Goal: Task Accomplishment & Management: Manage account settings

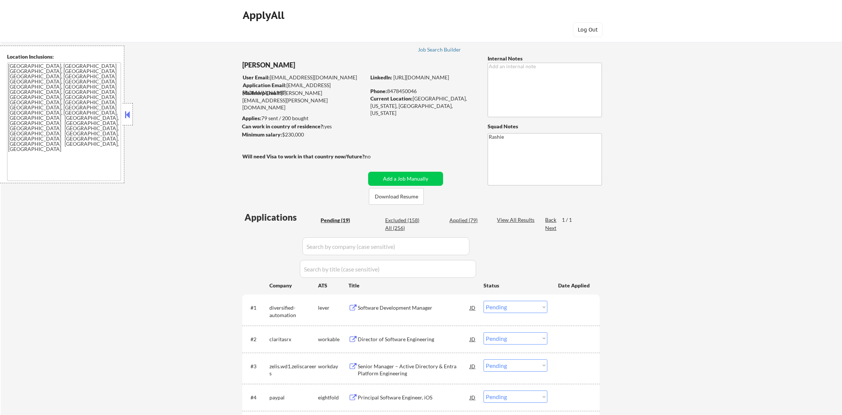
select select ""pending""
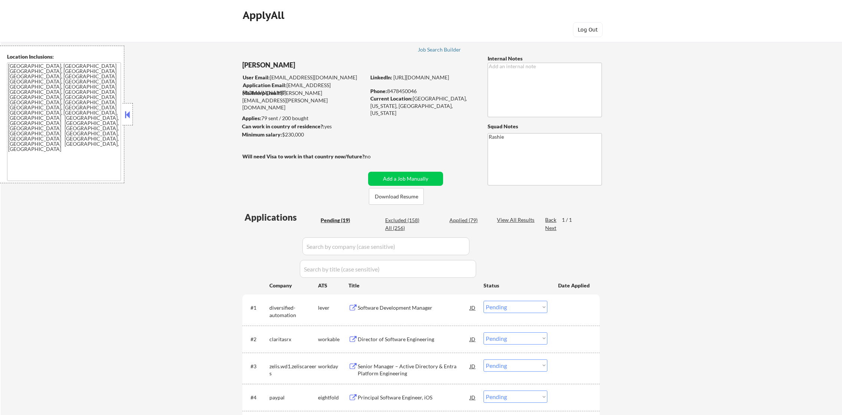
select select ""pending""
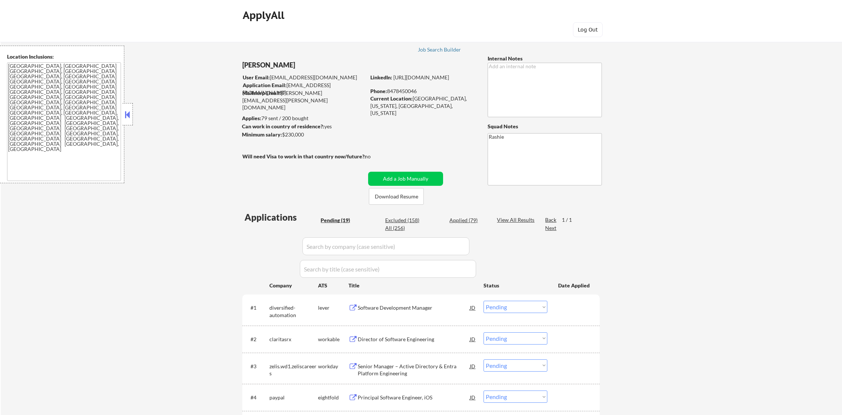
select select ""pending""
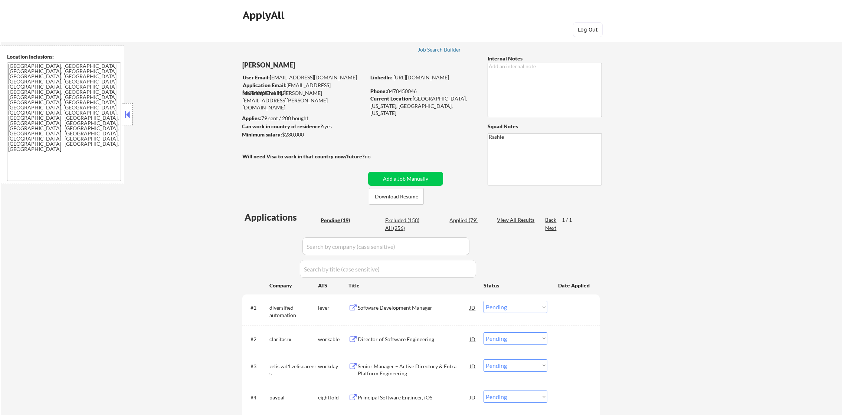
select select ""pending""
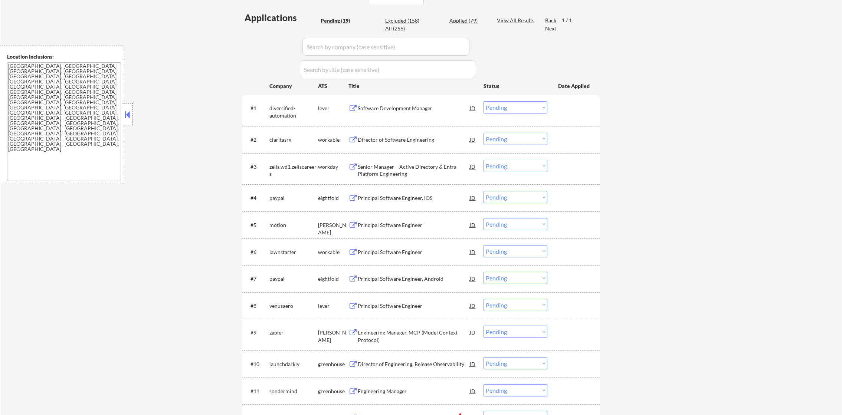
scroll to position [204, 0]
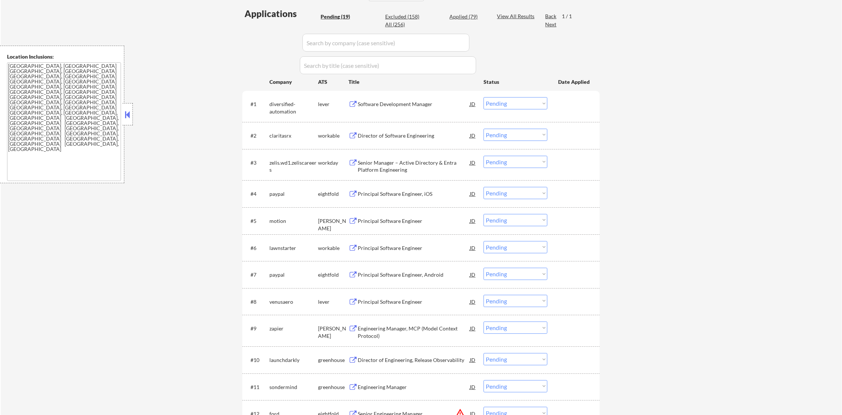
click at [403, 104] on div "Software Development Manager" at bounding box center [414, 104] width 112 height 7
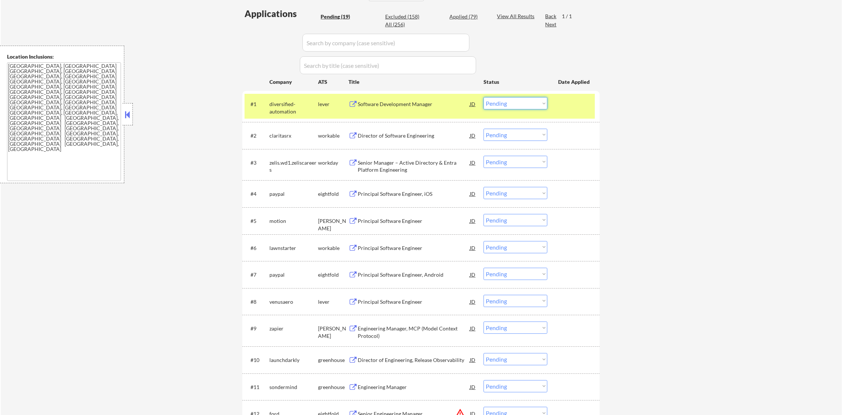
click at [508, 103] on select "Choose an option... Pending Applied Excluded (Questions) Excluded (Expired) Exc…" at bounding box center [516, 103] width 64 height 12
click at [484, 97] on select "Choose an option... Pending Applied Excluded (Questions) Excluded (Expired) Exc…" at bounding box center [516, 103] width 64 height 12
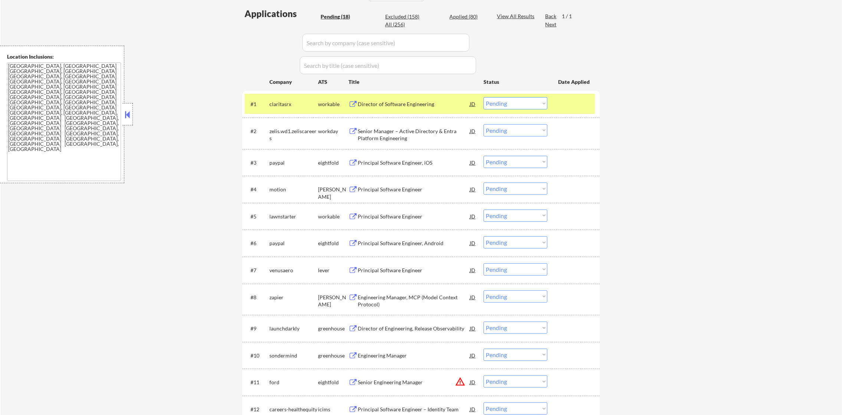
click at [503, 105] on select "Choose an option... Pending Applied Excluded (Questions) Excluded (Expired) Exc…" at bounding box center [516, 103] width 64 height 12
click at [484, 97] on select "Choose an option... Pending Applied Excluded (Questions) Excluded (Expired) Exc…" at bounding box center [516, 103] width 64 height 12
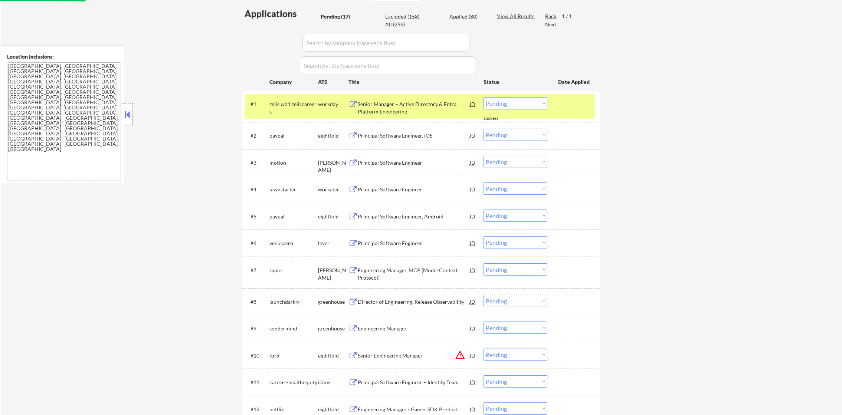
click at [295, 107] on div "zelis.wd1.zeliscareers" at bounding box center [293, 108] width 49 height 14
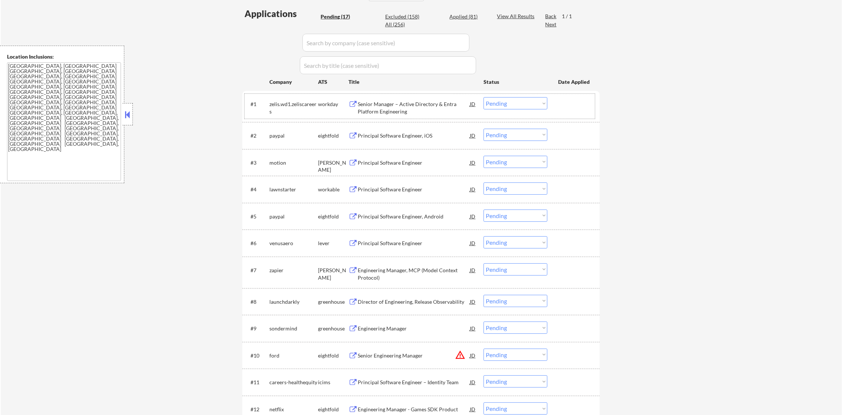
click at [386, 102] on div "Senior Manager – Active Directory & Entra Platform Engineering" at bounding box center [414, 108] width 112 height 14
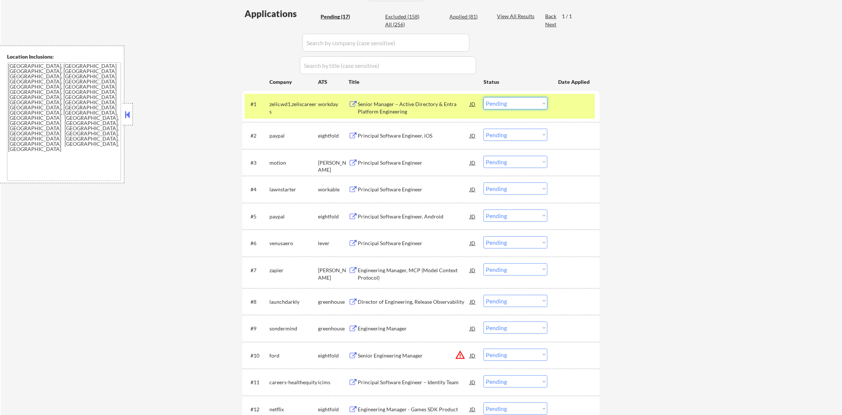
click at [500, 103] on select "Choose an option... Pending Applied Excluded (Questions) Excluded (Expired) Exc…" at bounding box center [516, 103] width 64 height 12
click at [484, 97] on select "Choose an option... Pending Applied Excluded (Questions) Excluded (Expired) Exc…" at bounding box center [516, 103] width 64 height 12
select select ""pending""
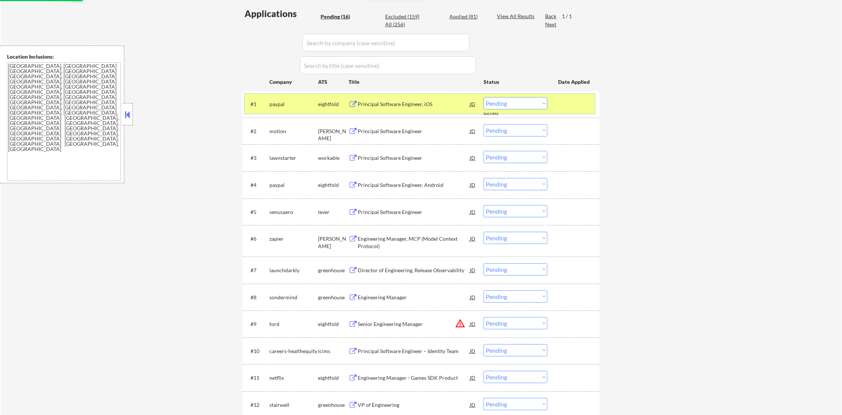
click at [280, 108] on div "paypal" at bounding box center [293, 103] width 49 height 13
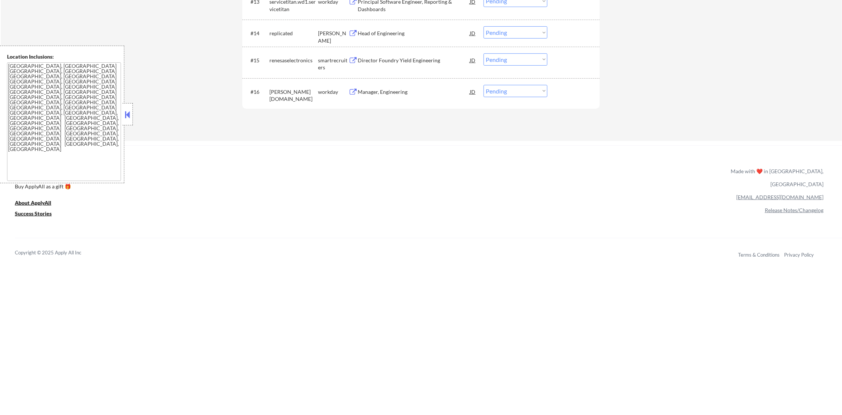
scroll to position [622, 0]
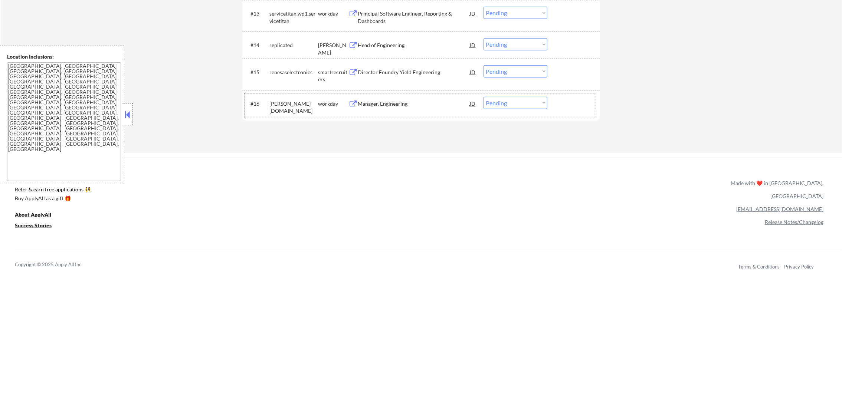
click at [393, 114] on div "#16 schellman.wd1.careers workday Manager, Engineering JD Choose an option... P…" at bounding box center [420, 106] width 350 height 24
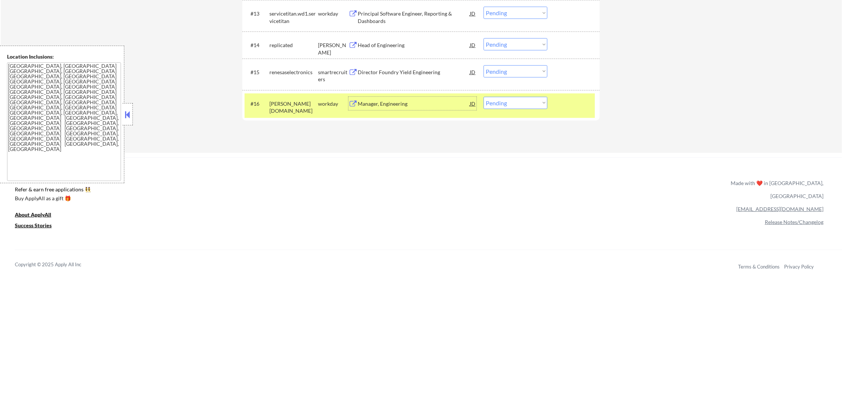
click at [402, 98] on div "Manager, Engineering" at bounding box center [414, 103] width 112 height 13
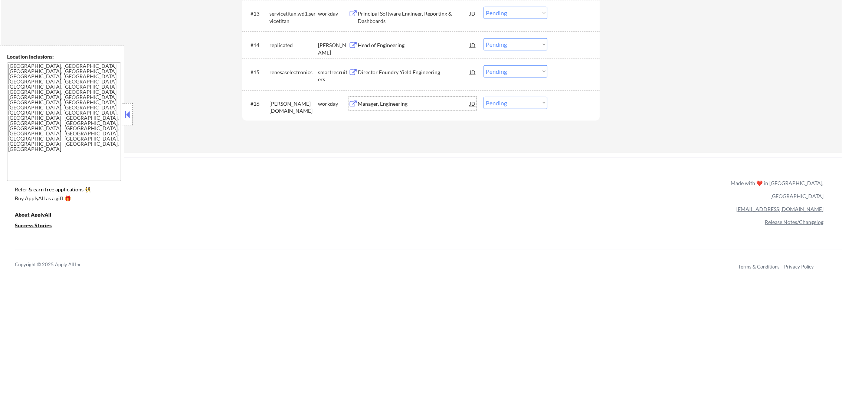
click at [520, 102] on select "Choose an option... Pending Applied Excluded (Questions) Excluded (Expired) Exc…" at bounding box center [516, 103] width 64 height 12
select select ""excluded""
click at [484, 97] on select "Choose an option... Pending Applied Excluded (Questions) Excluded (Expired) Exc…" at bounding box center [516, 103] width 64 height 12
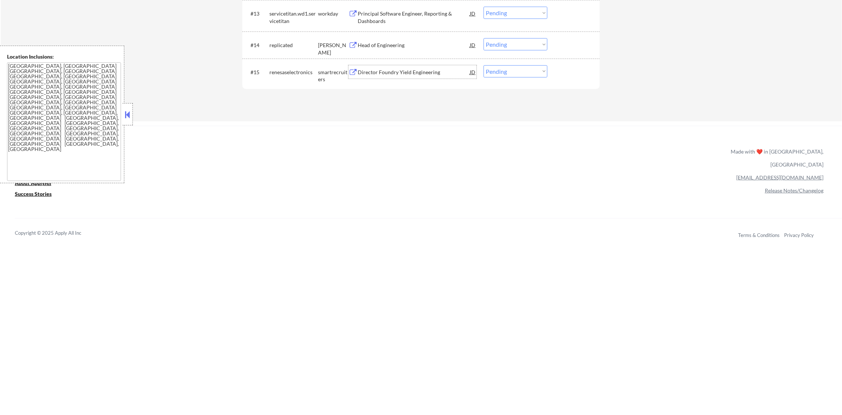
click at [382, 68] on div "Director Foundry Yield Engineering" at bounding box center [414, 71] width 112 height 13
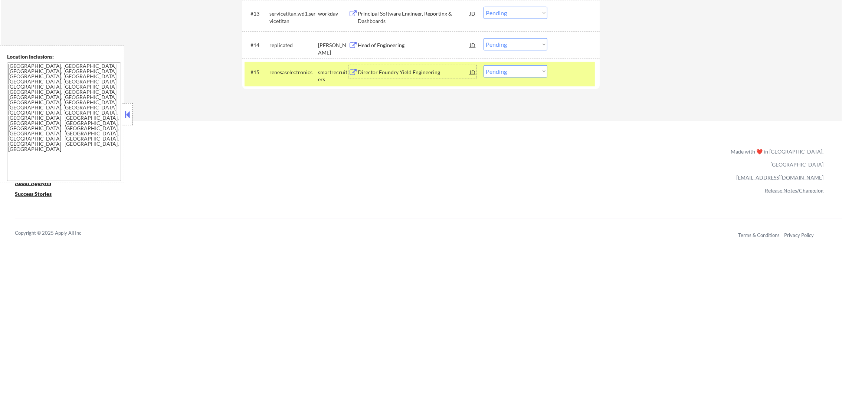
click at [508, 70] on select "Choose an option... Pending Applied Excluded (Questions) Excluded (Expired) Exc…" at bounding box center [516, 71] width 64 height 12
select select ""excluded__bad_match_""
click at [484, 65] on select "Choose an option... Pending Applied Excluded (Questions) Excluded (Expired) Exc…" at bounding box center [516, 71] width 64 height 12
click at [277, 72] on div "renesaselectronics" at bounding box center [293, 72] width 49 height 7
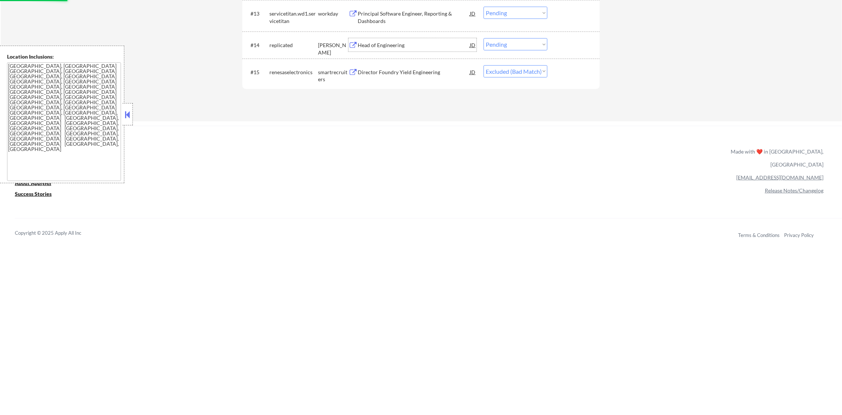
click at [383, 45] on div "Head of Engineering" at bounding box center [414, 45] width 112 height 7
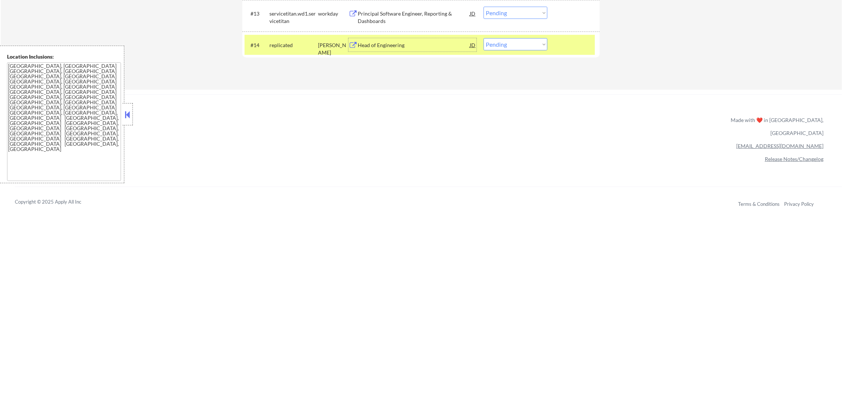
drag, startPoint x: 505, startPoint y: 45, endPoint x: 507, endPoint y: 52, distance: 7.0
click at [505, 45] on select "Choose an option... Pending Applied Excluded (Questions) Excluded (Expired) Exc…" at bounding box center [516, 44] width 64 height 12
select select ""excluded""
click at [484, 38] on select "Choose an option... Pending Applied Excluded (Questions) Excluded (Expired) Exc…" at bounding box center [516, 44] width 64 height 12
click at [288, 49] on div "replicated" at bounding box center [293, 44] width 49 height 13
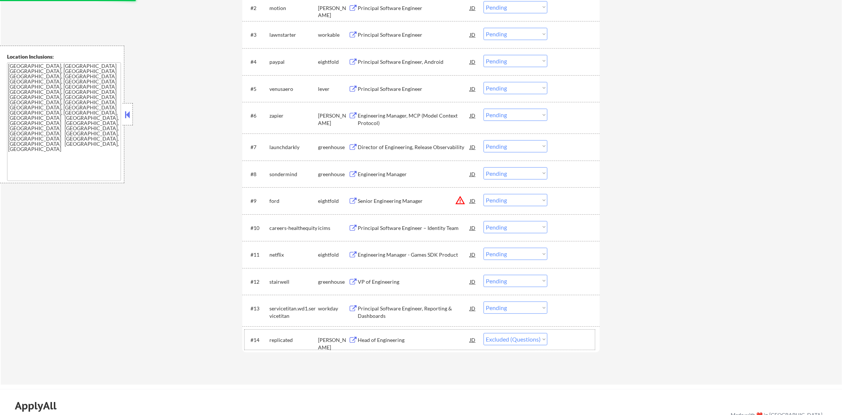
scroll to position [367, 0]
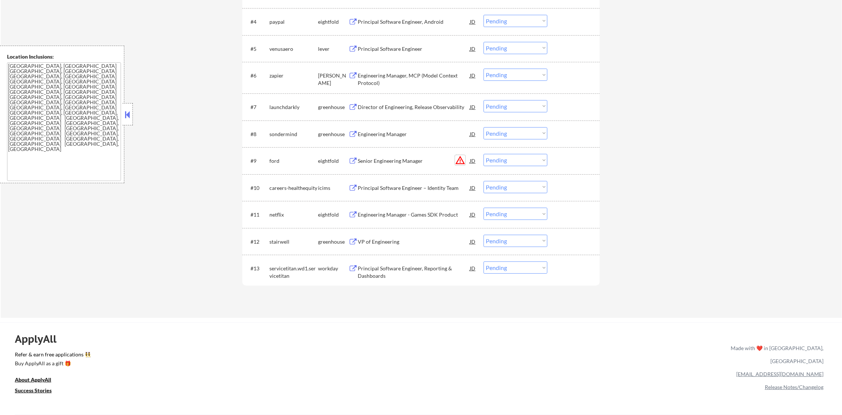
click at [460, 158] on button "warning_amber" at bounding box center [460, 160] width 10 height 10
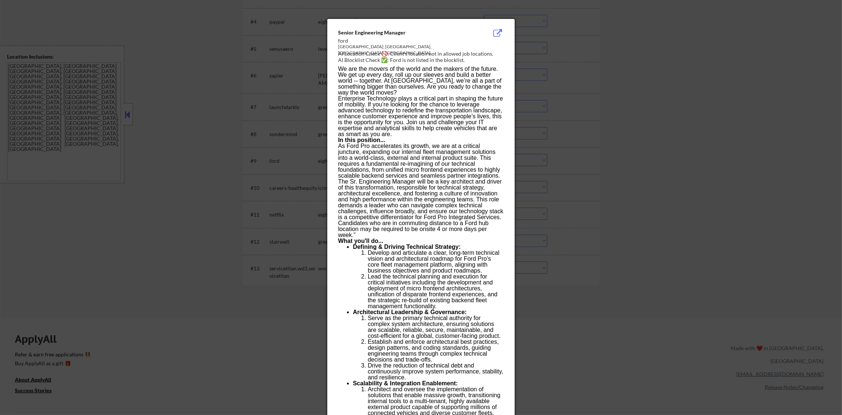
click at [580, 114] on div at bounding box center [421, 207] width 842 height 415
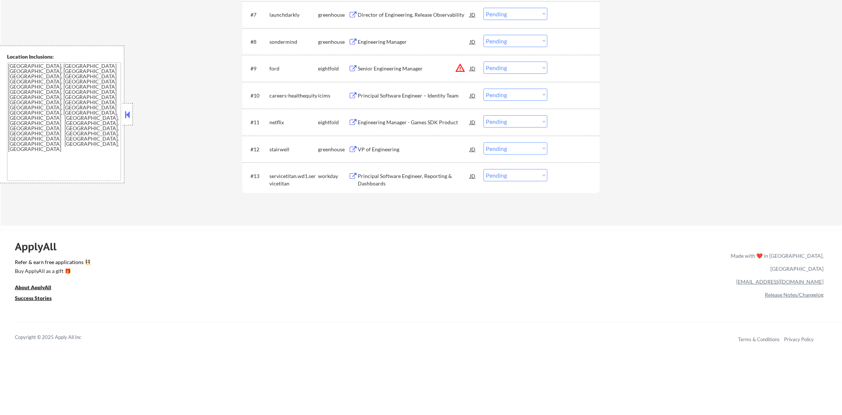
scroll to position [467, 0]
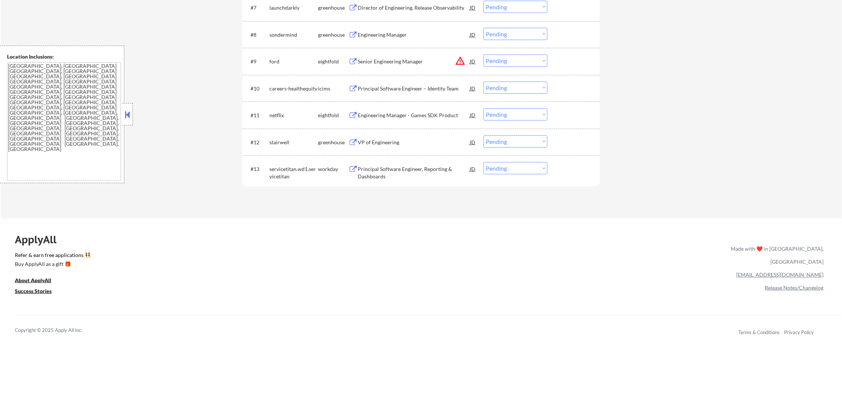
click at [426, 172] on div "Principal Software Engineer, Reporting & Dashboards" at bounding box center [414, 173] width 112 height 14
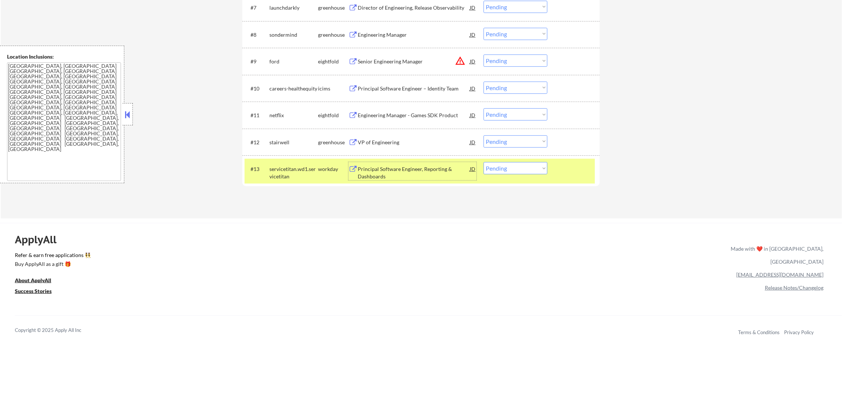
click at [508, 171] on select "Choose an option... Pending Applied Excluded (Questions) Excluded (Expired) Exc…" at bounding box center [516, 168] width 64 height 12
select select ""excluded""
click at [484, 162] on select "Choose an option... Pending Applied Excluded (Questions) Excluded (Expired) Exc…" at bounding box center [516, 168] width 64 height 12
click at [287, 181] on div "#13 servicetitan.wd1.servicetitan workday Principal Software Engineer, Reportin…" at bounding box center [420, 171] width 350 height 24
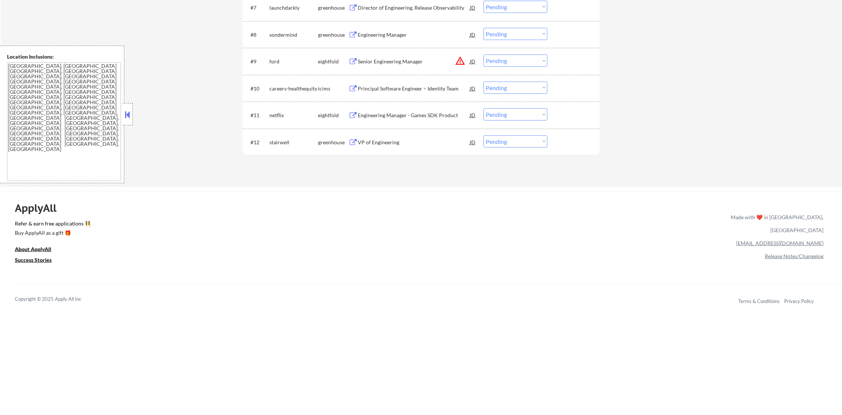
click at [391, 143] on div "VP of Engineering" at bounding box center [414, 142] width 112 height 7
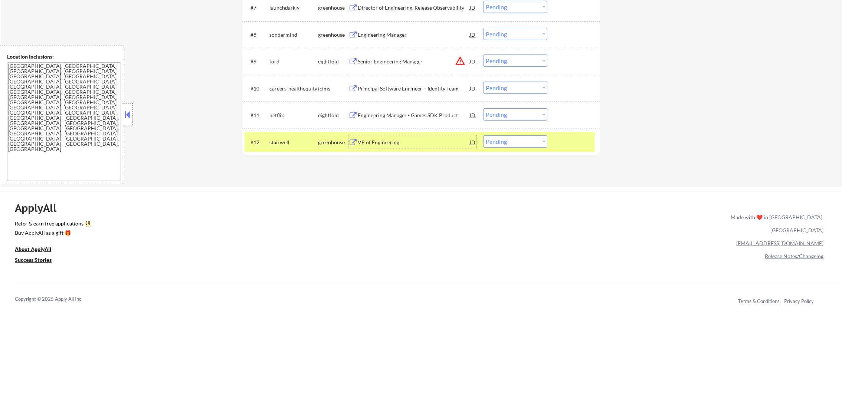
drag, startPoint x: 502, startPoint y: 137, endPoint x: 504, endPoint y: 143, distance: 6.1
click at [502, 137] on select "Choose an option... Pending Applied Excluded (Questions) Excluded (Expired) Exc…" at bounding box center [516, 141] width 64 height 12
select select ""excluded__other_""
click at [484, 135] on select "Choose an option... Pending Applied Excluded (Questions) Excluded (Expired) Exc…" at bounding box center [516, 141] width 64 height 12
click at [274, 143] on div "stairwell" at bounding box center [293, 142] width 49 height 7
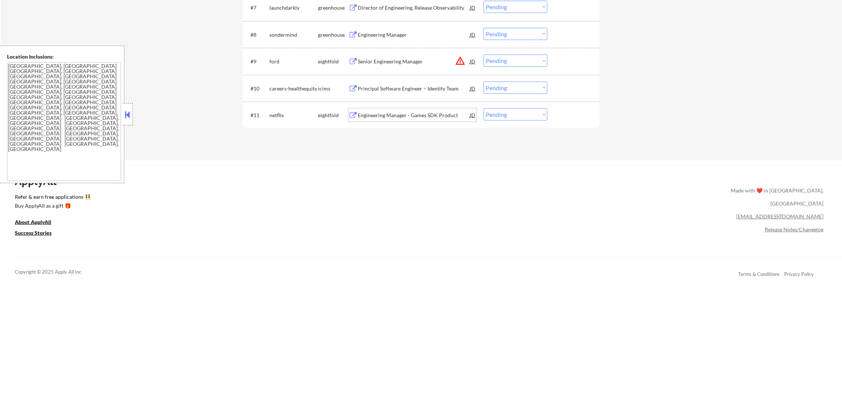
click at [410, 110] on div "Engineering Manager - Games SDK Product" at bounding box center [414, 114] width 112 height 13
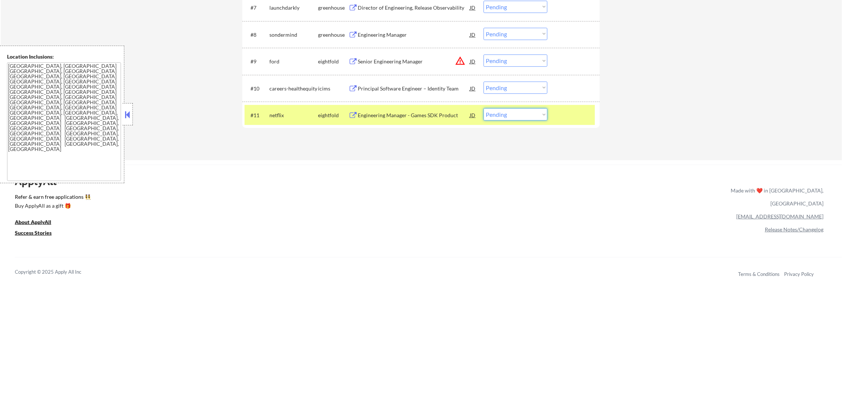
drag, startPoint x: 501, startPoint y: 113, endPoint x: 503, endPoint y: 118, distance: 5.0
click at [501, 113] on select "Choose an option... Pending Applied Excluded (Questions) Excluded (Expired) Exc…" at bounding box center [516, 114] width 64 height 12
select select ""applied""
click at [484, 108] on select "Choose an option... Pending Applied Excluded (Questions) Excluded (Expired) Exc…" at bounding box center [516, 114] width 64 height 12
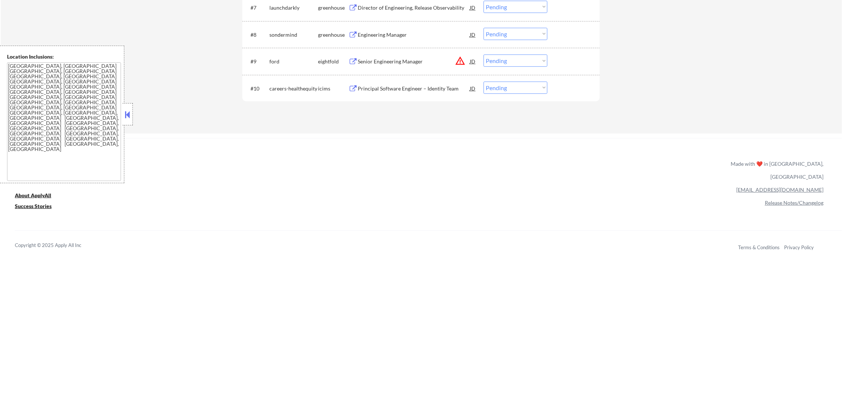
click at [439, 85] on div "Principal Software Engineer – Identity Team" at bounding box center [414, 88] width 112 height 7
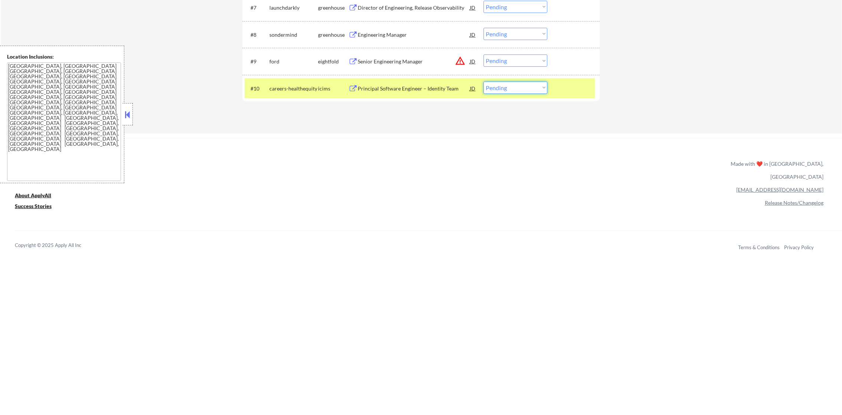
click at [509, 89] on select "Choose an option... Pending Applied Excluded (Questions) Excluded (Expired) Exc…" at bounding box center [516, 88] width 64 height 12
select select ""excluded__salary_""
click at [484, 82] on select "Choose an option... Pending Applied Excluded (Questions) Excluded (Expired) Exc…" at bounding box center [516, 88] width 64 height 12
click at [270, 82] on div "careers-healthequity" at bounding box center [293, 88] width 49 height 13
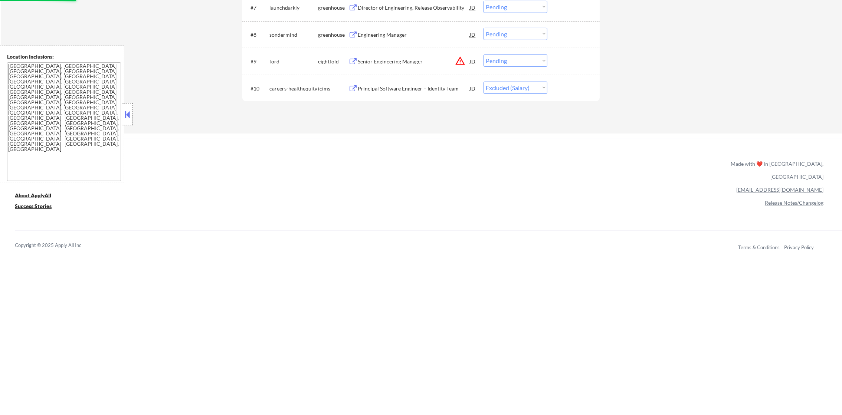
click at [395, 60] on div "Senior Engineering Manager" at bounding box center [414, 61] width 112 height 7
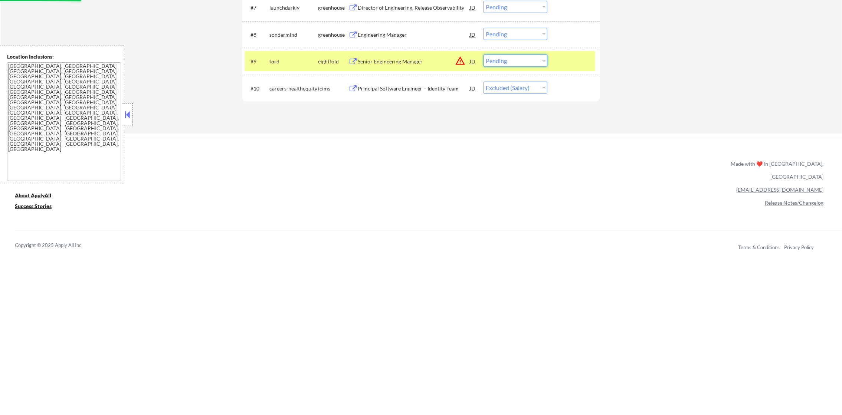
click at [520, 58] on select "Choose an option... Pending Applied Excluded (Questions) Excluded (Expired) Exc…" at bounding box center [516, 61] width 64 height 12
click at [484, 55] on select "Choose an option... Pending Applied Excluded (Questions) Excluded (Expired) Exc…" at bounding box center [516, 61] width 64 height 12
drag, startPoint x: 295, startPoint y: 60, endPoint x: 279, endPoint y: 65, distance: 16.9
click at [279, 65] on div "ford" at bounding box center [293, 61] width 49 height 13
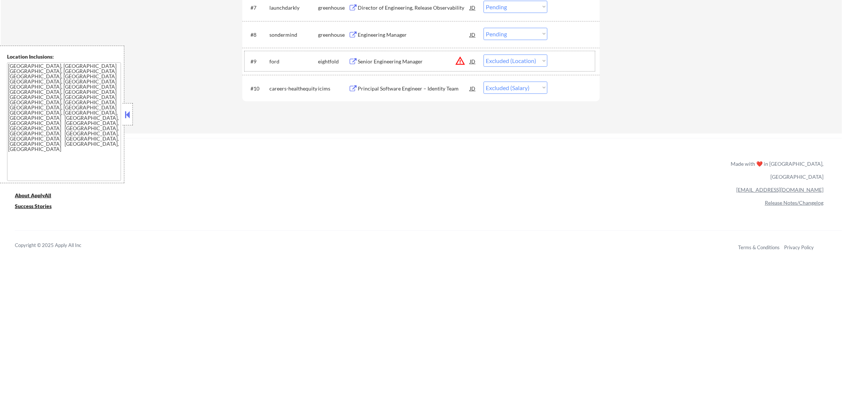
select select ""pending""
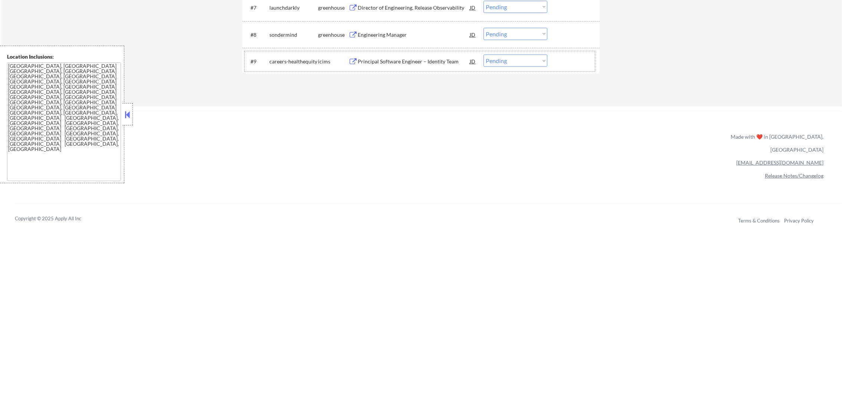
click at [389, 58] on div "Principal Software Engineer – Identity Team" at bounding box center [414, 61] width 112 height 7
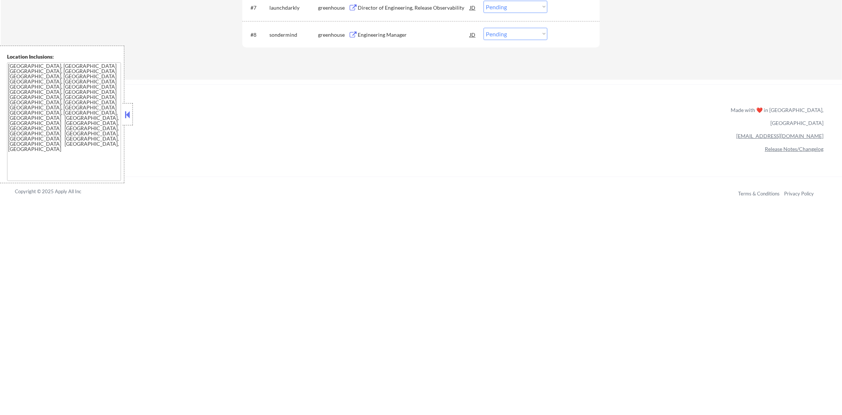
click at [515, 32] on select "Choose an option... Pending Applied Excluded (Questions) Excluded (Expired) Exc…" at bounding box center [516, 34] width 64 height 12
click at [399, 42] on div "#8 sondermind greenhouse Engineering Manager JD Choose an option... Pending App…" at bounding box center [420, 34] width 350 height 20
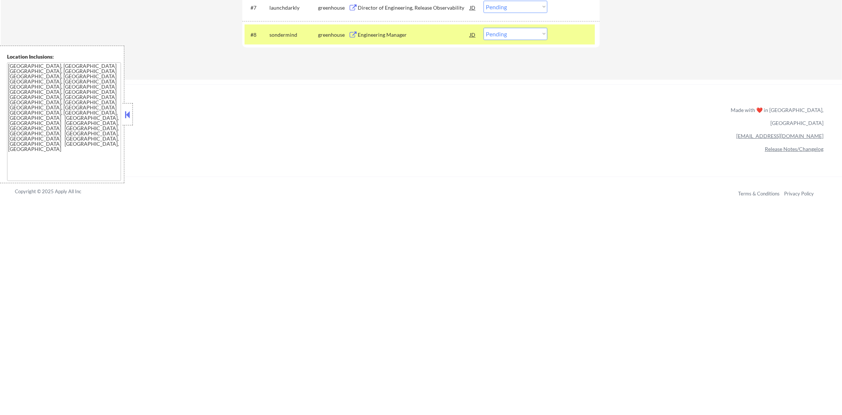
click at [421, 28] on div "Engineering Manager" at bounding box center [414, 34] width 112 height 13
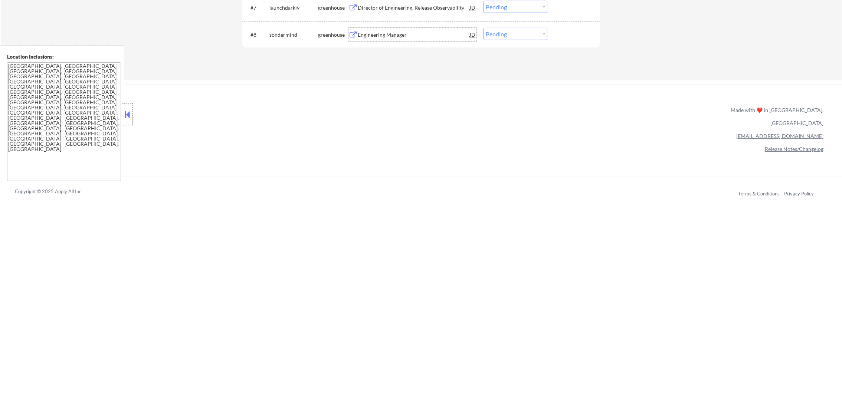
click at [509, 31] on select "Choose an option... Pending Applied Excluded (Questions) Excluded (Expired) Exc…" at bounding box center [516, 34] width 64 height 12
select select ""excluded__salary_""
click at [484, 28] on select "Choose an option... Pending Applied Excluded (Questions) Excluded (Expired) Exc…" at bounding box center [516, 34] width 64 height 12
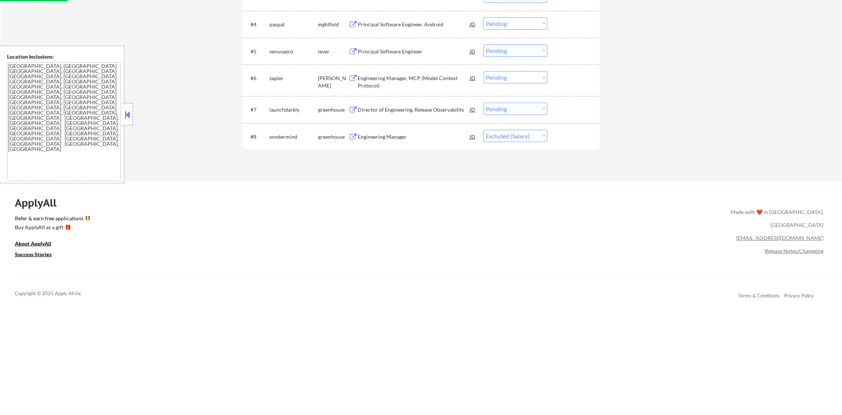
scroll to position [355, 0]
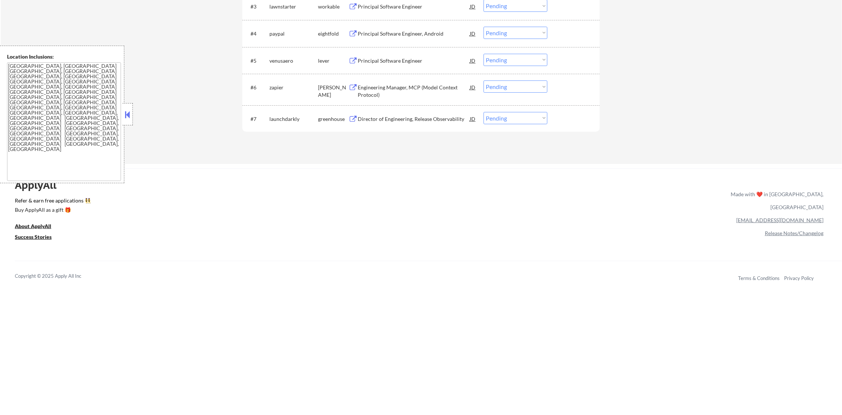
click at [416, 120] on div "Director of Engineering, Release Observability" at bounding box center [414, 118] width 112 height 7
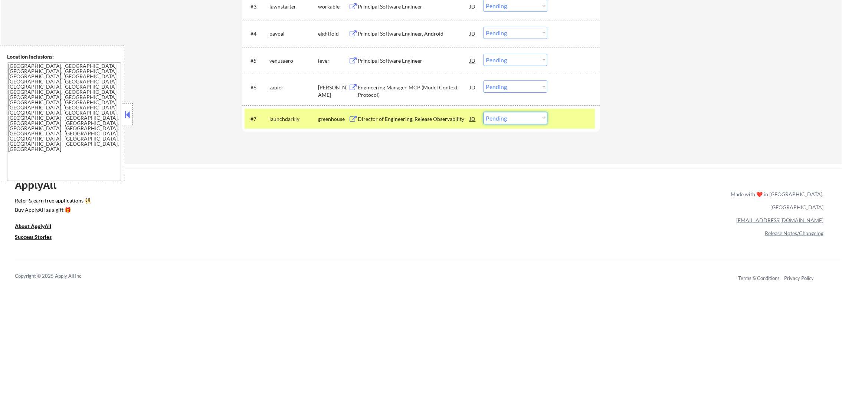
click at [521, 118] on select "Choose an option... Pending Applied Excluded (Questions) Excluded (Expired) Exc…" at bounding box center [516, 118] width 64 height 12
select select ""applied""
click at [484, 112] on select "Choose an option... Pending Applied Excluded (Questions) Excluded (Expired) Exc…" at bounding box center [516, 118] width 64 height 12
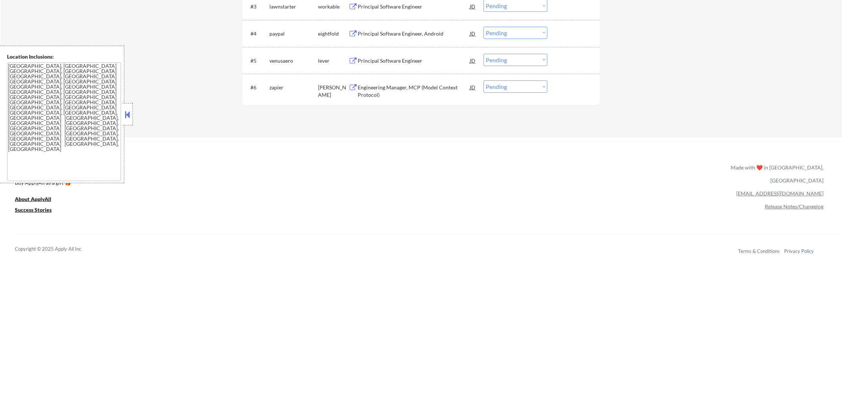
click at [404, 64] on div "Principal Software Engineer" at bounding box center [414, 60] width 112 height 13
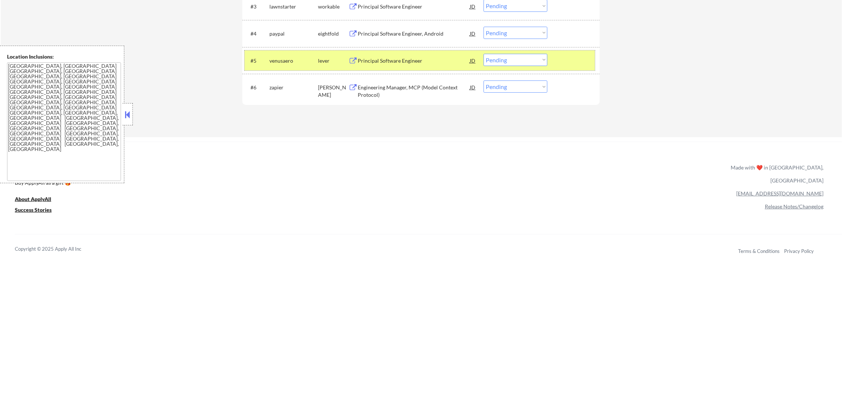
click at [276, 65] on div "venusaero" at bounding box center [293, 60] width 49 height 13
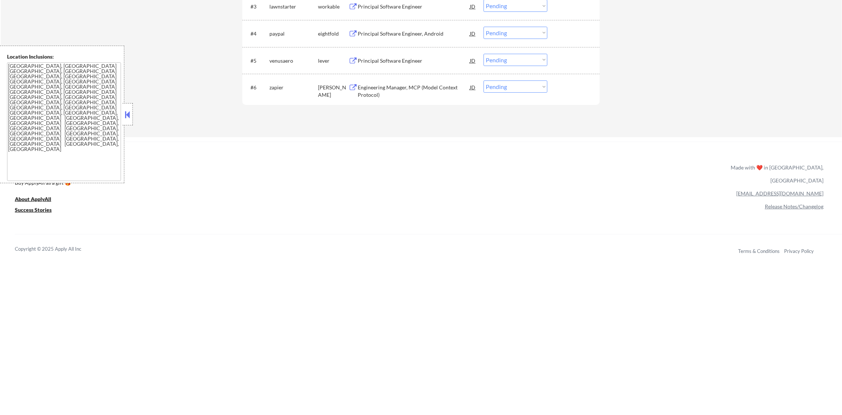
click at [420, 82] on div "Engineering Manager, MCP (Model Context Protocol)" at bounding box center [414, 90] width 112 height 18
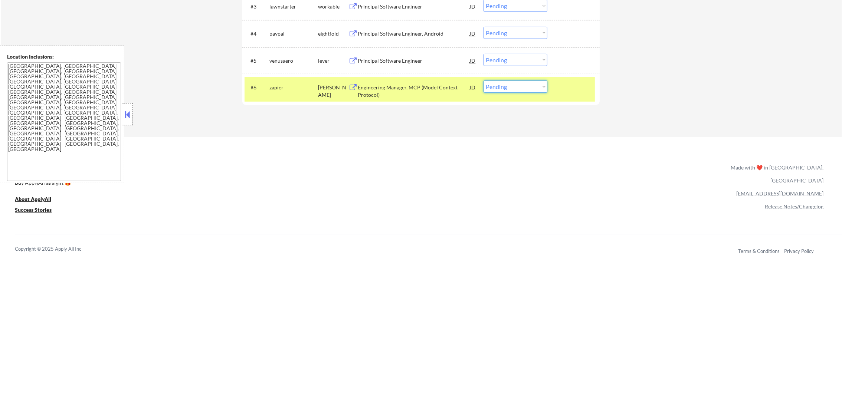
drag, startPoint x: 518, startPoint y: 83, endPoint x: 517, endPoint y: 92, distance: 8.9
click at [518, 84] on select "Choose an option... Pending Applied Excluded (Questions) Excluded (Expired) Exc…" at bounding box center [516, 87] width 64 height 12
select select ""applied""
click at [484, 81] on select "Choose an option... Pending Applied Excluded (Questions) Excluded (Expired) Exc…" at bounding box center [516, 87] width 64 height 12
click at [271, 82] on div "zapier" at bounding box center [293, 87] width 49 height 13
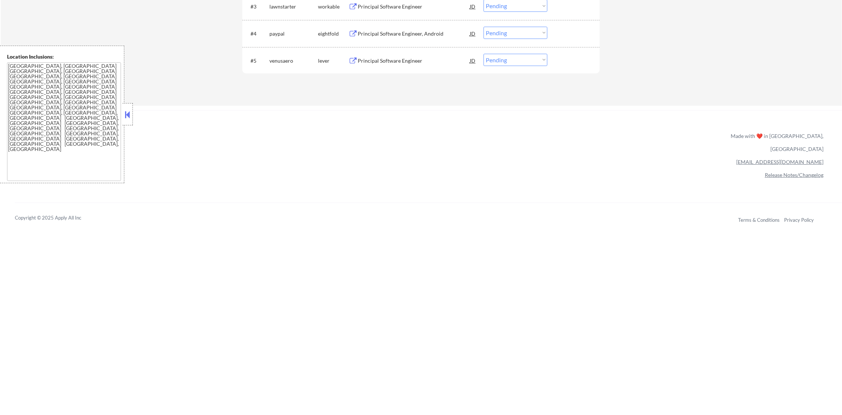
click at [421, 63] on div "Principal Software Engineer" at bounding box center [414, 60] width 112 height 7
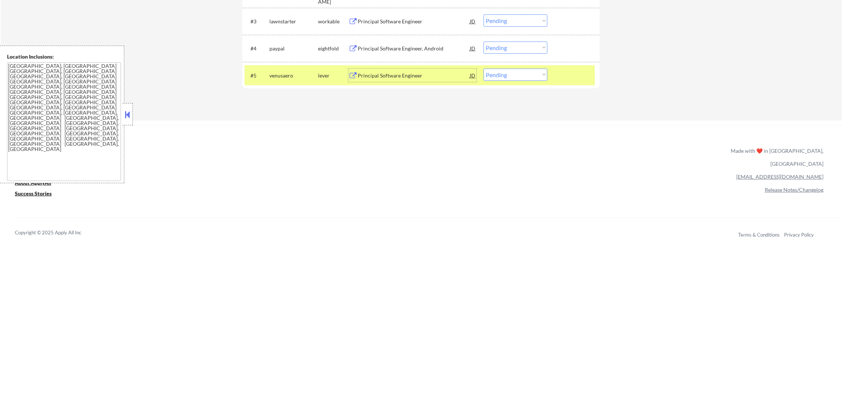
scroll to position [337, 0]
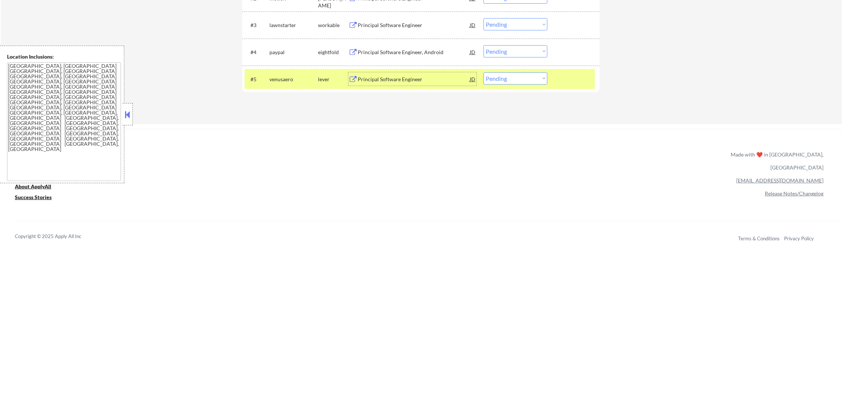
click at [505, 78] on select "Choose an option... Pending Applied Excluded (Questions) Excluded (Expired) Exc…" at bounding box center [516, 78] width 64 height 12
select select ""excluded__location_""
click at [484, 72] on select "Choose an option... Pending Applied Excluded (Questions) Excluded (Expired) Exc…" at bounding box center [516, 78] width 64 height 12
click at [278, 80] on div "venusaero" at bounding box center [293, 79] width 49 height 7
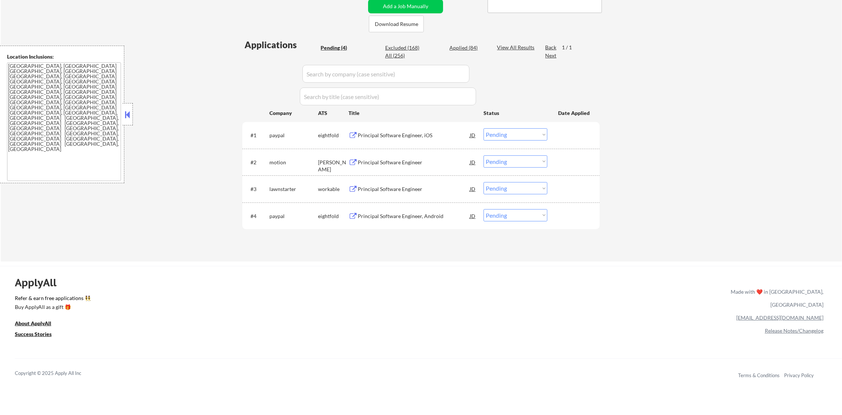
scroll to position [170, 0]
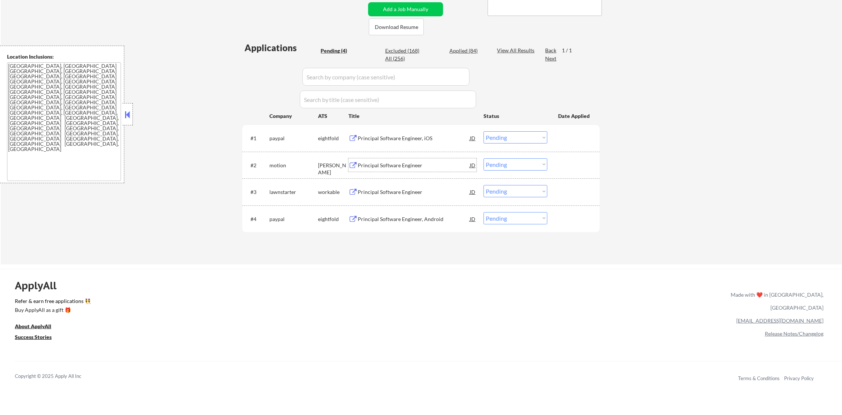
click at [405, 160] on div "Principal Software Engineer" at bounding box center [414, 164] width 112 height 13
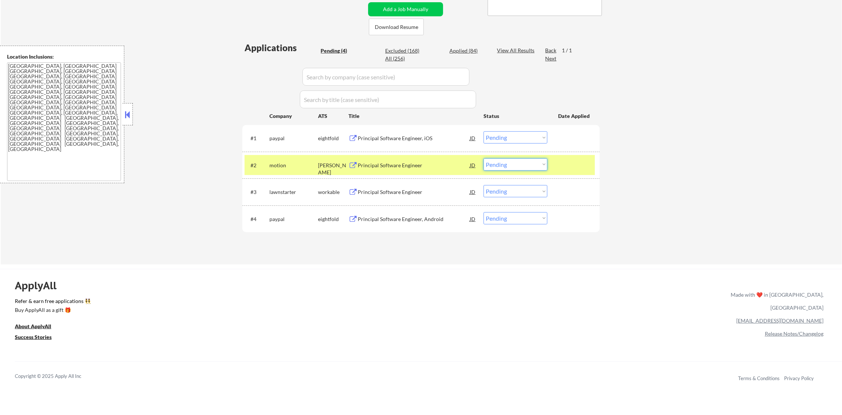
click at [502, 163] on select "Choose an option... Pending Applied Excluded (Questions) Excluded (Expired) Exc…" at bounding box center [516, 164] width 64 height 12
click at [484, 158] on select "Choose an option... Pending Applied Excluded (Questions) Excluded (Expired) Exc…" at bounding box center [516, 164] width 64 height 12
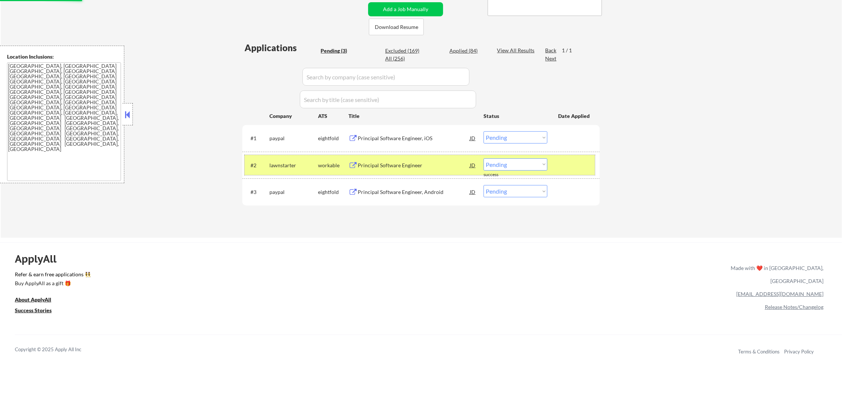
click at [271, 171] on div "lawnstarter" at bounding box center [293, 164] width 49 height 13
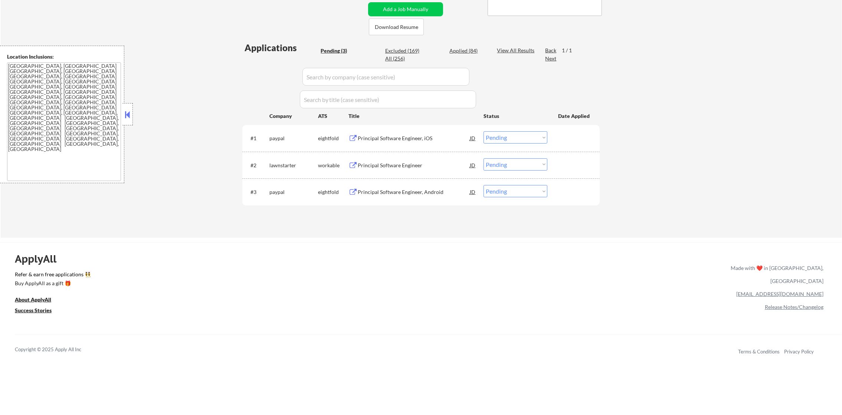
click at [423, 168] on div "Principal Software Engineer" at bounding box center [414, 165] width 112 height 7
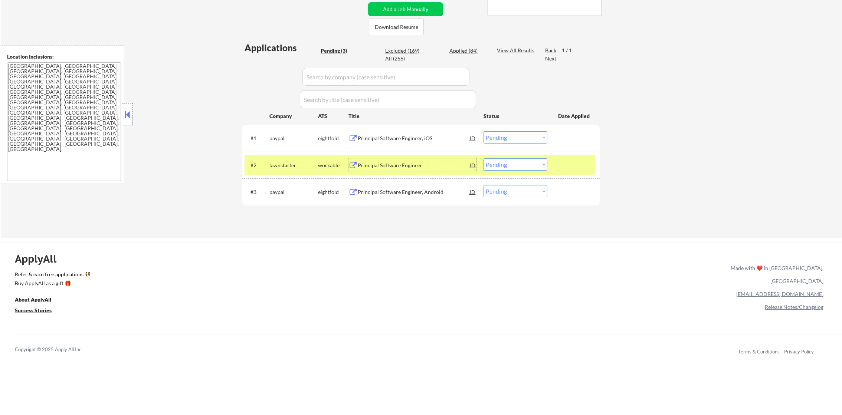
click at [515, 170] on select "Choose an option... Pending Applied Excluded (Questions) Excluded (Expired) Exc…" at bounding box center [516, 164] width 64 height 12
click at [484, 158] on select "Choose an option... Pending Applied Excluded (Questions) Excluded (Expired) Exc…" at bounding box center [516, 164] width 64 height 12
click at [301, 171] on div "lawnstarter" at bounding box center [293, 164] width 49 height 13
select select ""pending""
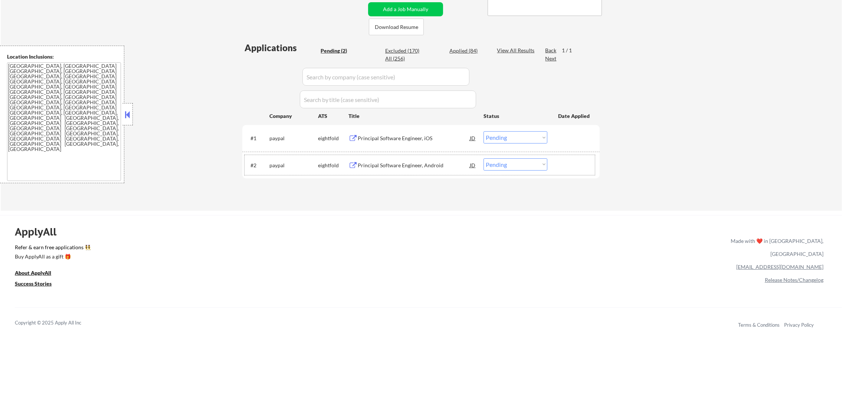
click at [467, 51] on div "Applied (84)" at bounding box center [467, 50] width 37 height 7
select select ""applied""
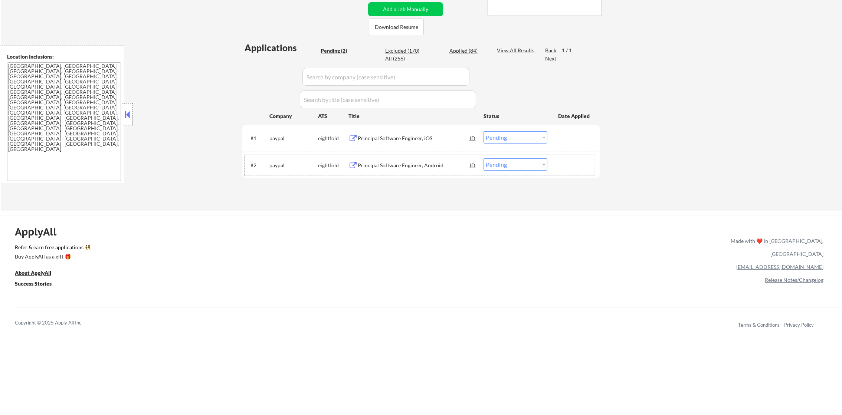
select select ""applied""
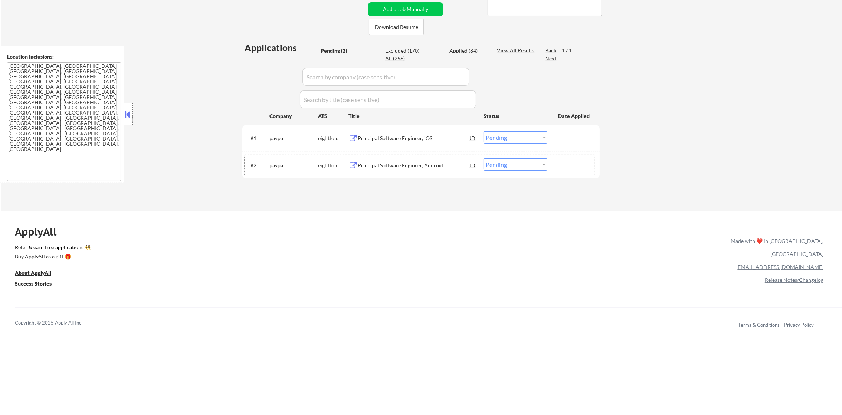
select select ""applied""
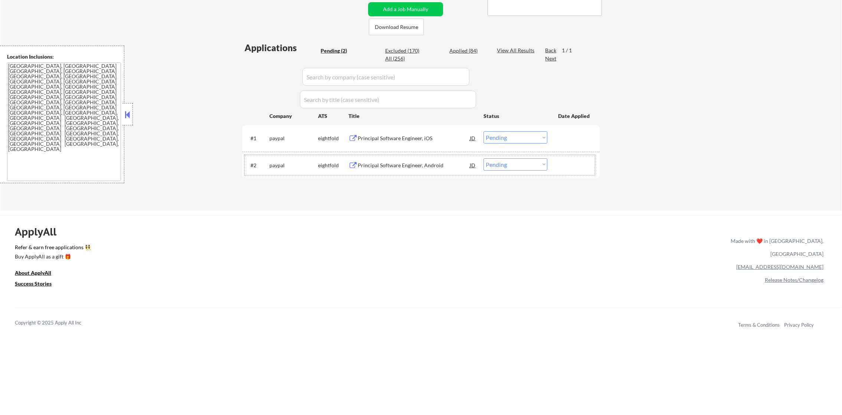
select select ""applied""
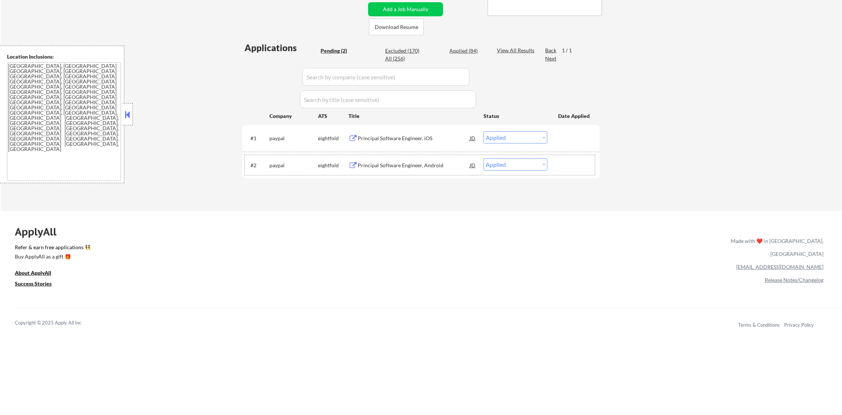
select select ""applied""
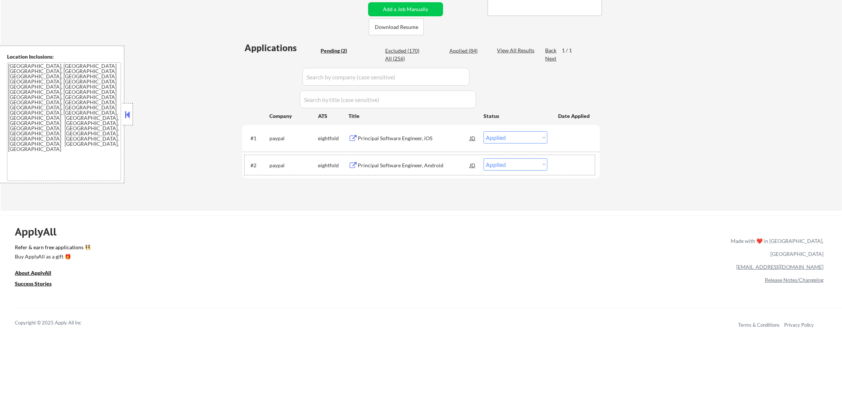
select select ""applied""
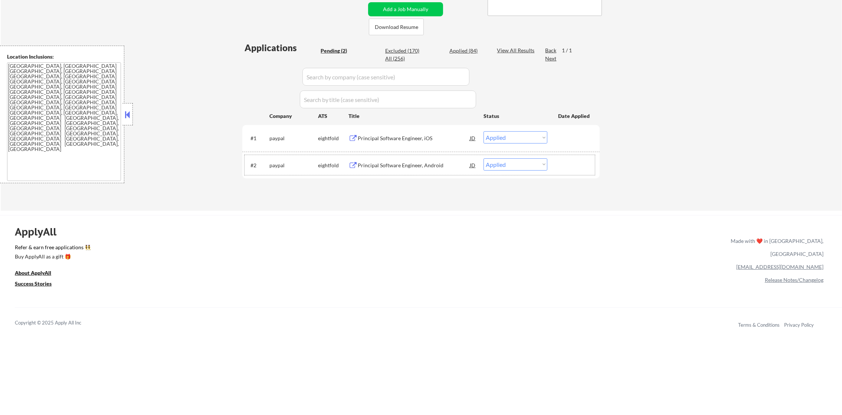
select select ""applied""
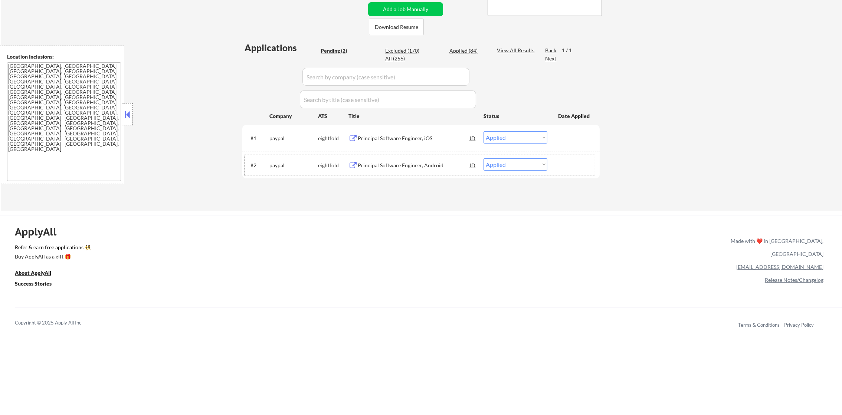
select select ""applied""
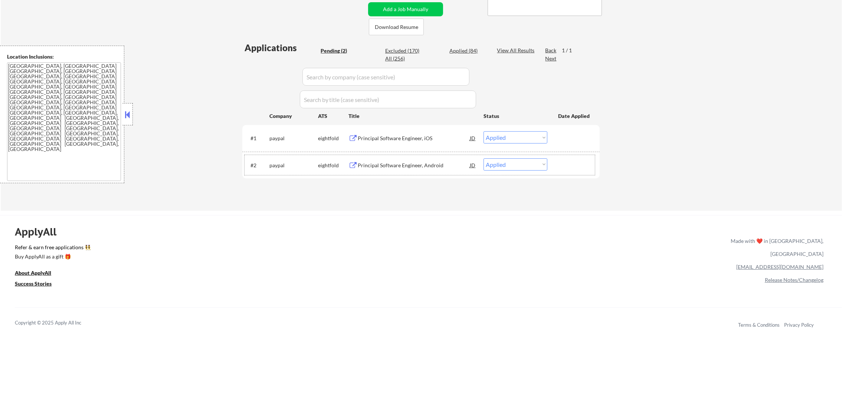
select select ""applied""
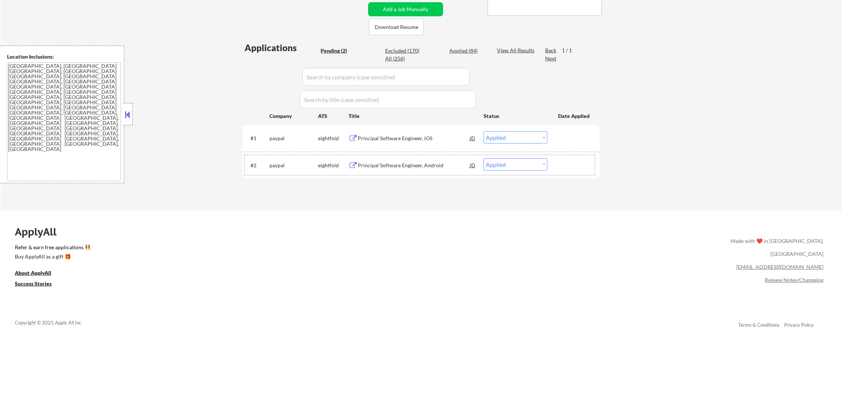
select select ""applied""
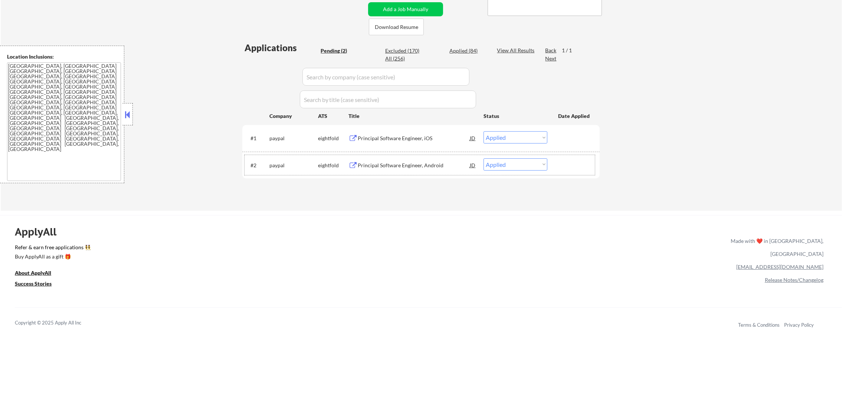
select select ""applied""
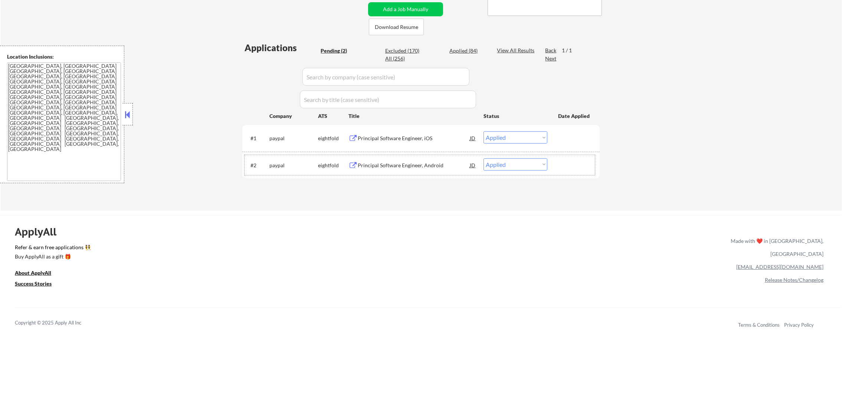
select select ""applied""
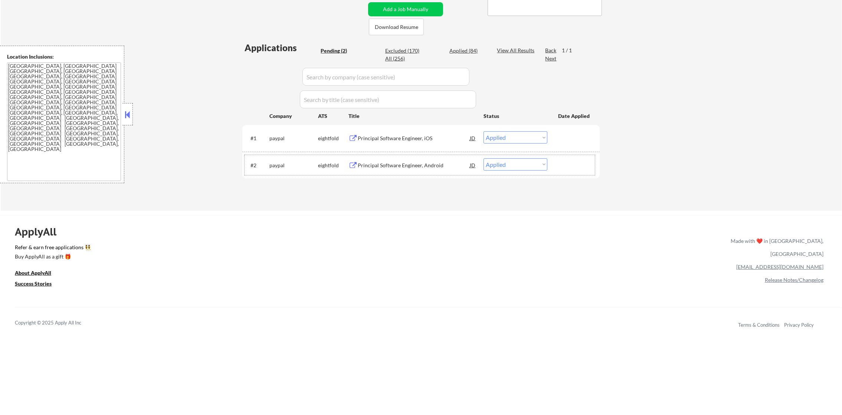
select select ""applied""
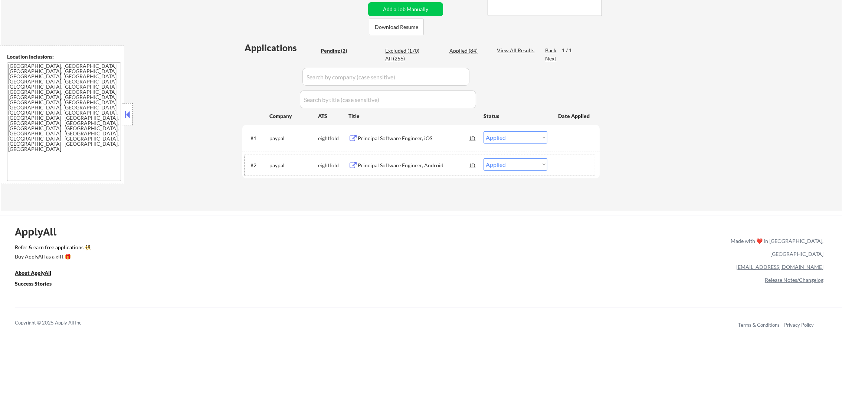
select select ""applied""
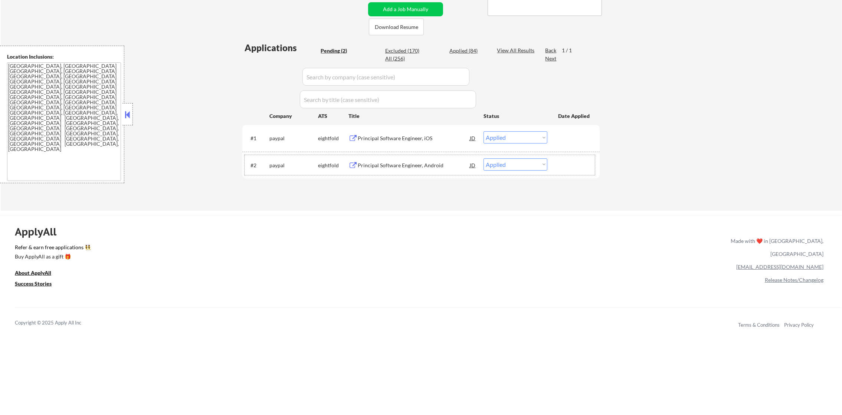
select select ""applied""
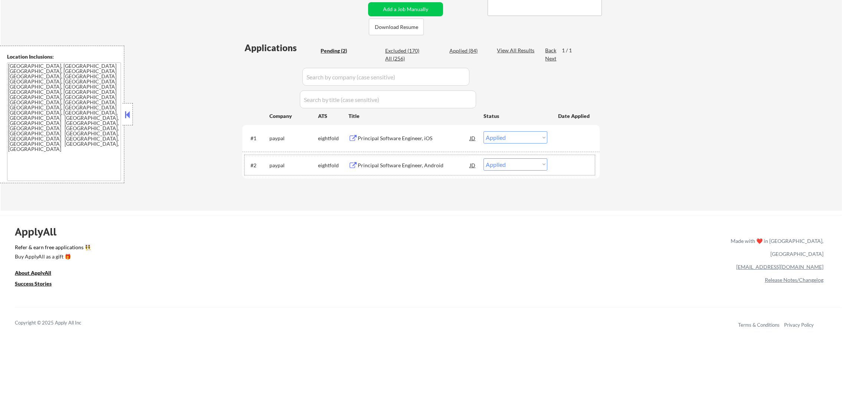
select select ""applied""
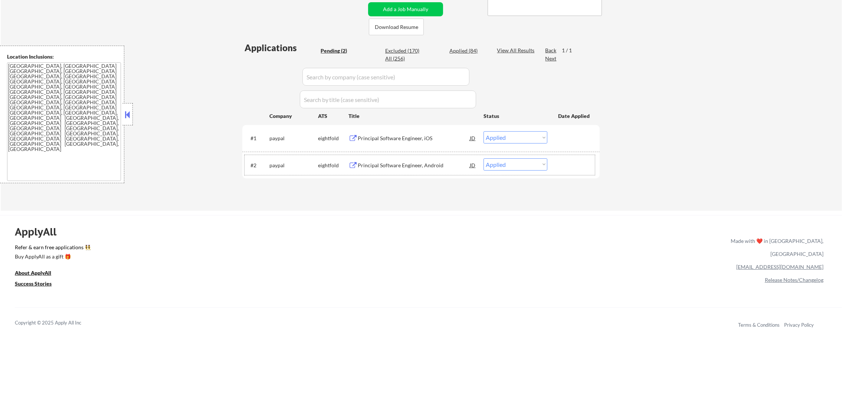
select select ""applied""
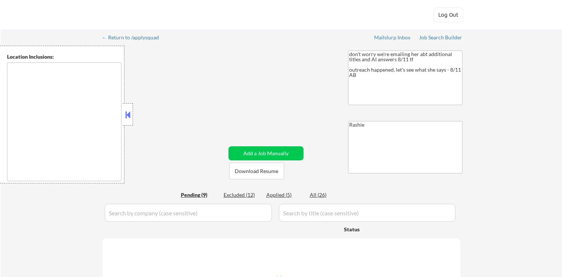
type textarea "Dallas, TX Irving, TX Grand Prairie, TX Mesquite, TX Garland, TX Richardson, TX…"
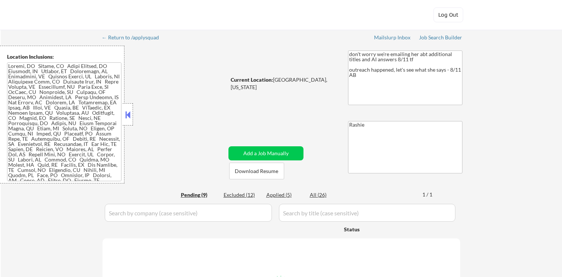
select select ""pending""
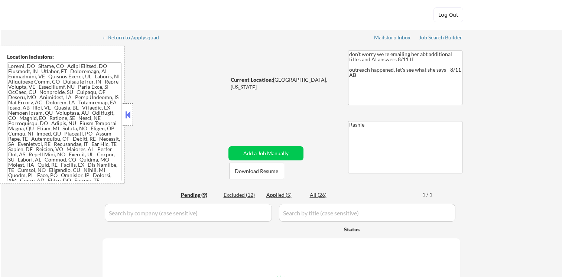
select select ""pending""
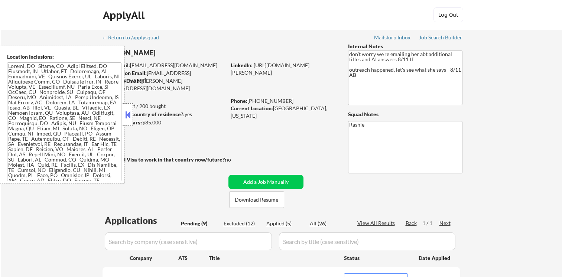
select select ""pending""
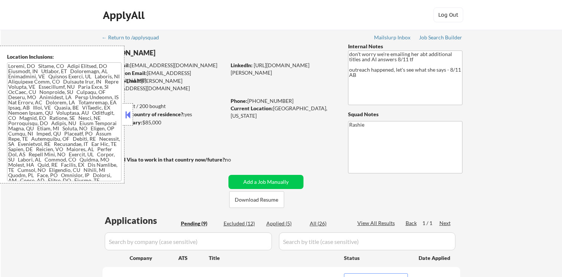
select select ""pending""
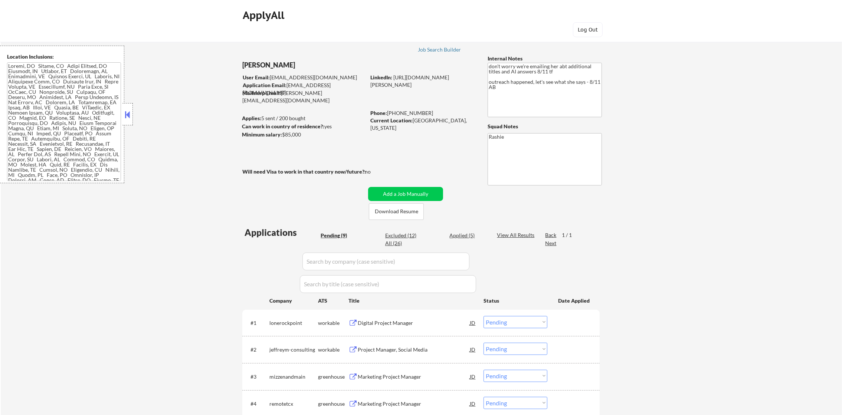
click at [465, 237] on div "Applied (5)" at bounding box center [467, 235] width 37 height 7
select select ""applied""
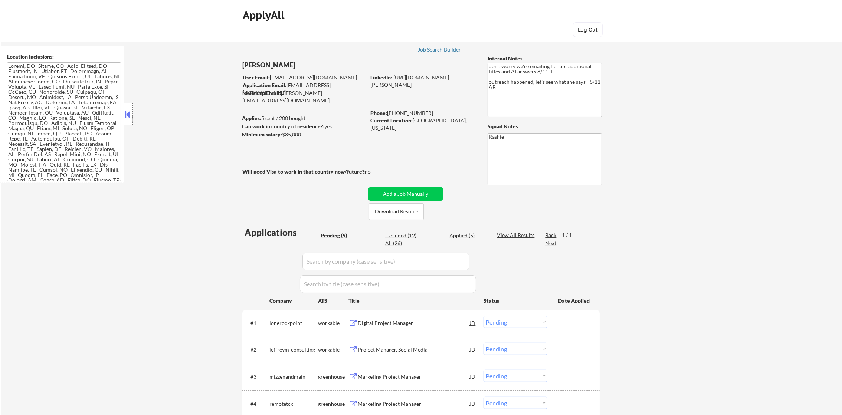
select select ""applied""
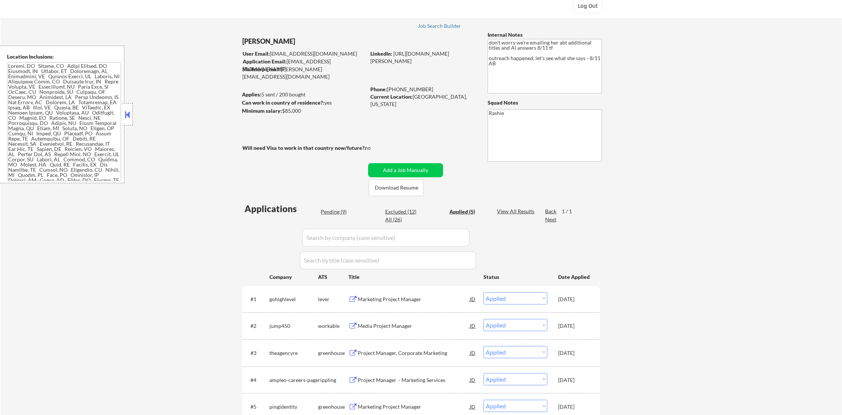
scroll to position [92, 0]
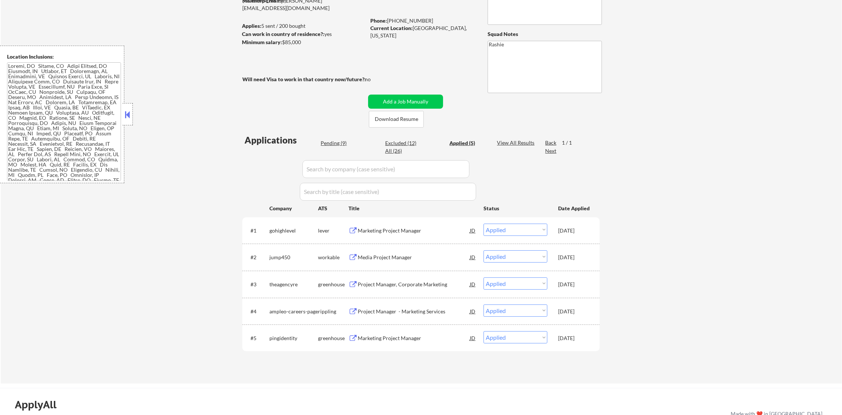
click at [337, 146] on div "Pending (9)" at bounding box center [339, 143] width 37 height 7
select select ""pending""
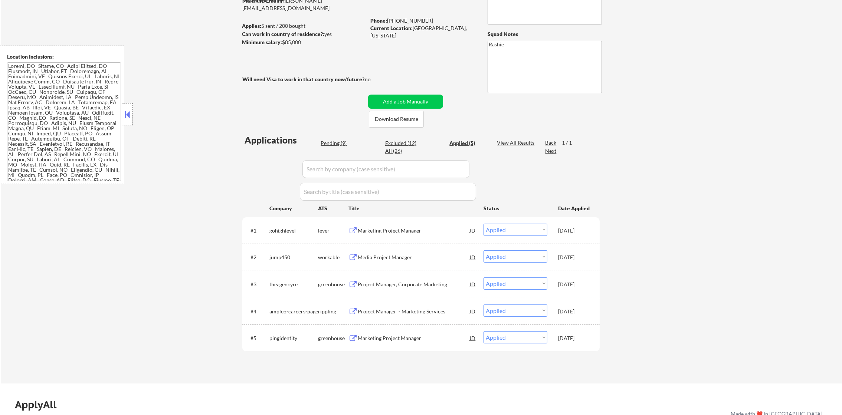
select select ""pending""
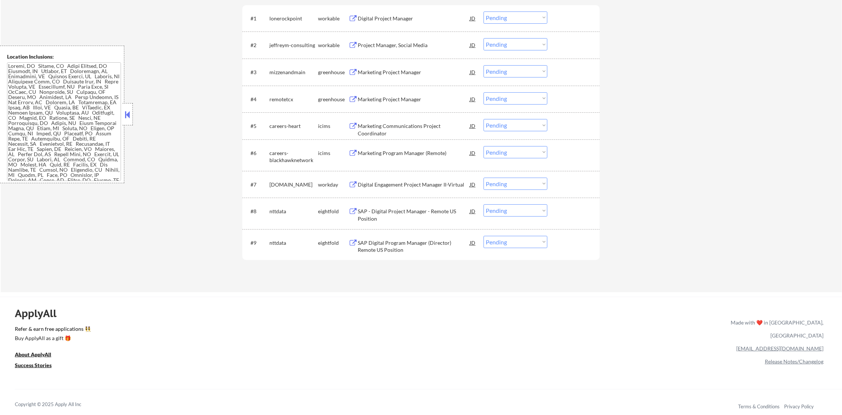
scroll to position [297, 0]
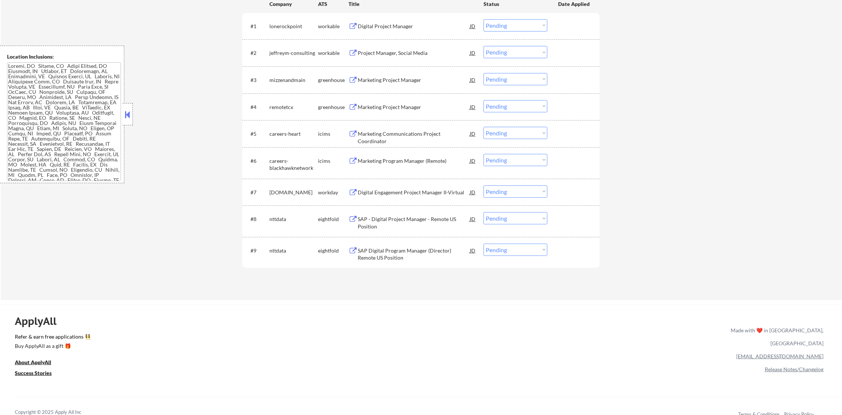
click at [415, 20] on div "Digital Project Manager" at bounding box center [414, 25] width 112 height 13
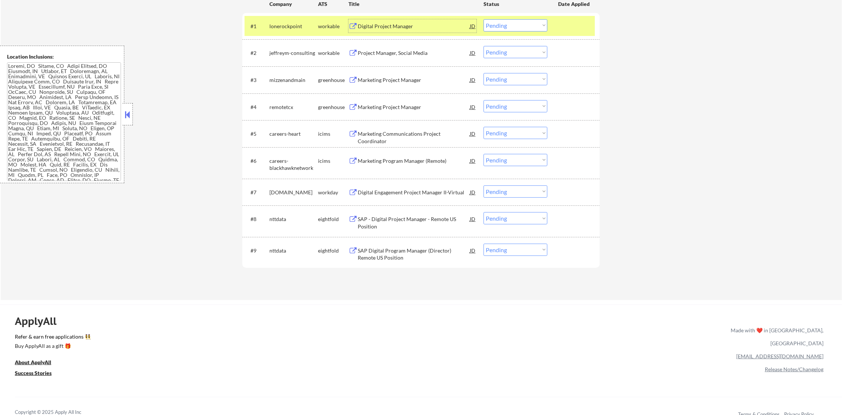
click at [515, 28] on select "Choose an option... Pending Applied Excluded (Questions) Excluded (Expired) Exc…" at bounding box center [516, 25] width 64 height 12
click at [484, 19] on select "Choose an option... Pending Applied Excluded (Questions) Excluded (Expired) Exc…" at bounding box center [516, 25] width 64 height 12
click at [288, 27] on div "lonerockpoint" at bounding box center [293, 26] width 49 height 7
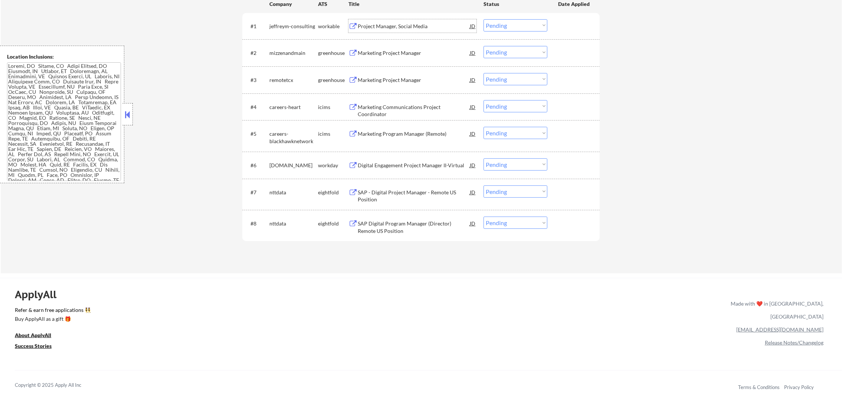
click at [403, 26] on div "Project Manager, Social Media" at bounding box center [414, 26] width 112 height 7
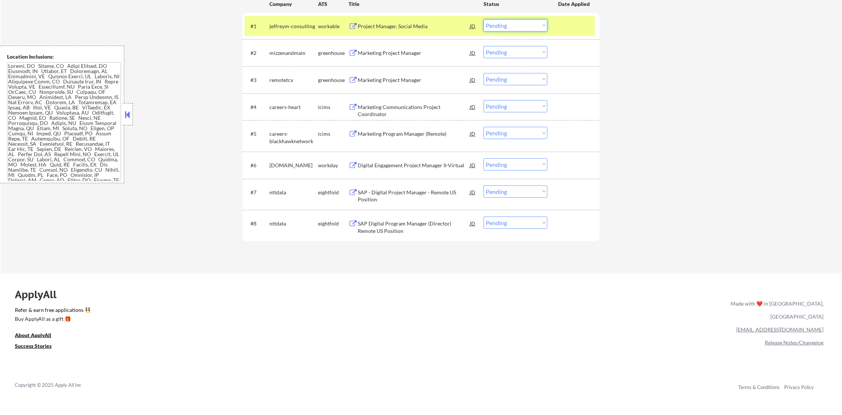
click at [536, 19] on select "Choose an option... Pending Applied Excluded (Questions) Excluded (Expired) Exc…" at bounding box center [516, 25] width 64 height 12
click at [484, 19] on select "Choose an option... Pending Applied Excluded (Questions) Excluded (Expired) Exc…" at bounding box center [516, 25] width 64 height 12
click at [278, 18] on div "#1 jeffreym-consulting workable Project Manager, Social Media JD Choose an opti…" at bounding box center [420, 26] width 350 height 20
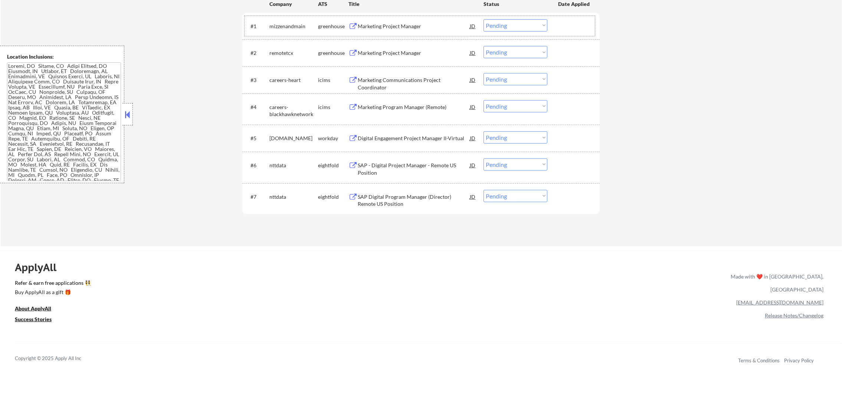
click at [426, 29] on div "Marketing Project Manager" at bounding box center [414, 26] width 112 height 7
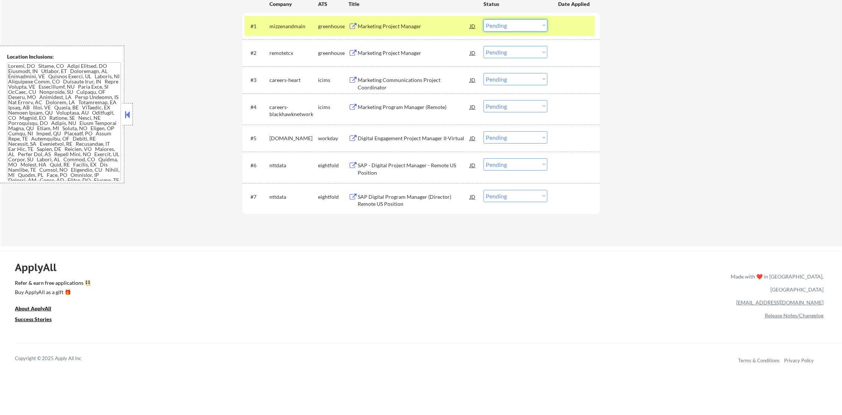
click at [503, 22] on select "Choose an option... Pending Applied Excluded (Questions) Excluded (Expired) Exc…" at bounding box center [516, 25] width 64 height 12
click at [484, 19] on select "Choose an option... Pending Applied Excluded (Questions) Excluded (Expired) Exc…" at bounding box center [516, 25] width 64 height 12
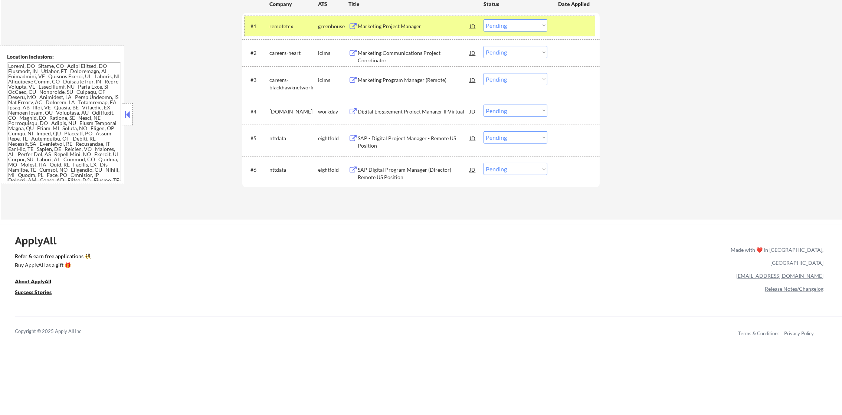
click at [281, 25] on div "remotetcx" at bounding box center [293, 26] width 49 height 7
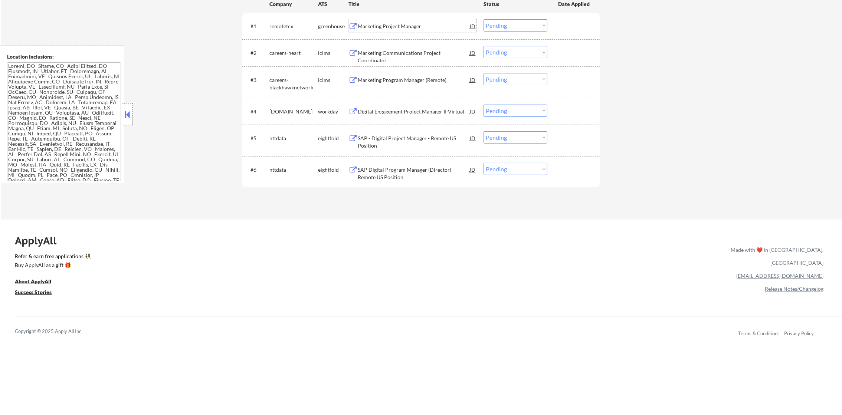
click at [417, 27] on div "Marketing Project Manager" at bounding box center [414, 26] width 112 height 7
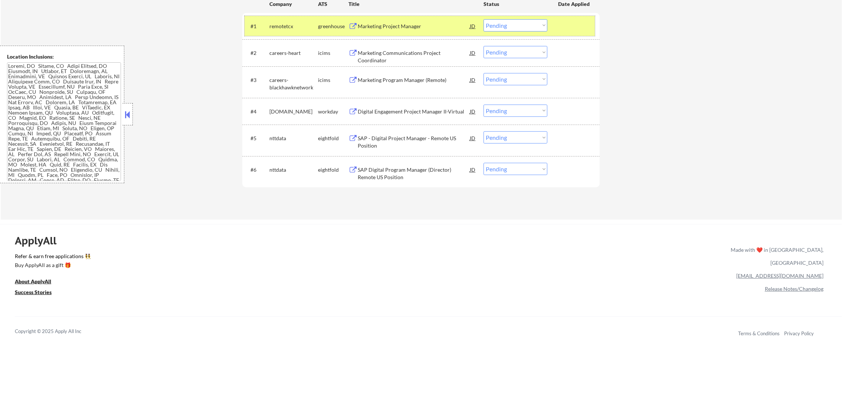
click at [538, 18] on div "#1 remotetcx greenhouse Marketing Project Manager JD Choose an option... Pendin…" at bounding box center [420, 26] width 350 height 20
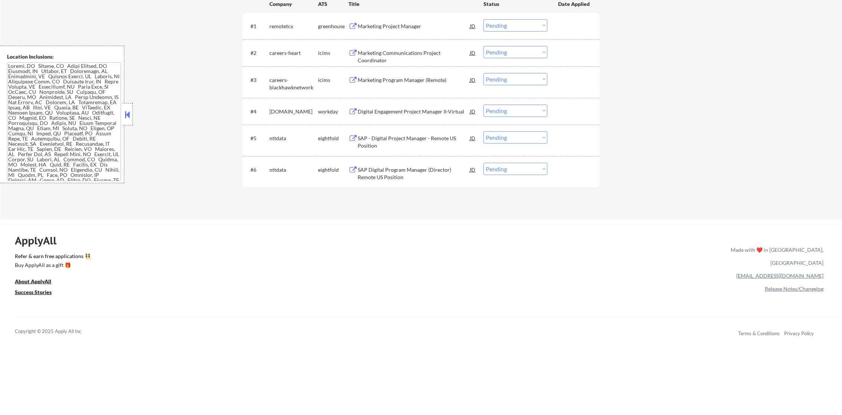
click at [538, 29] on select "Choose an option... Pending Applied Excluded (Questions) Excluded (Expired) Exc…" at bounding box center [516, 25] width 64 height 12
click at [484, 19] on select "Choose an option... Pending Applied Excluded (Questions) Excluded (Expired) Exc…" at bounding box center [516, 25] width 64 height 12
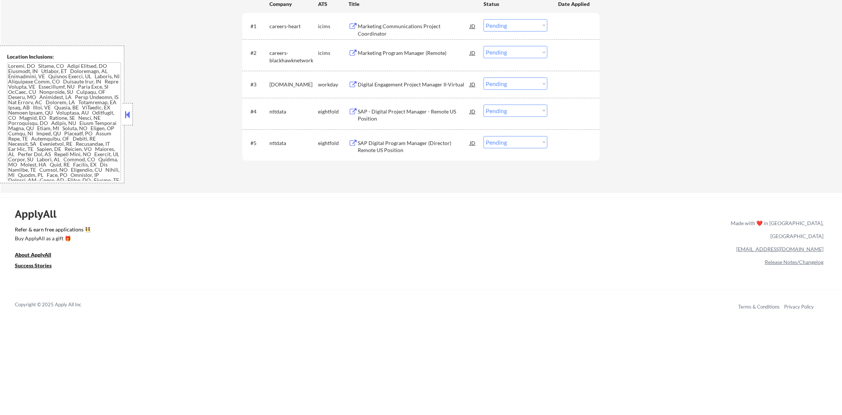
click at [390, 24] on div "Marketing Communications Project Coordinator" at bounding box center [414, 30] width 112 height 14
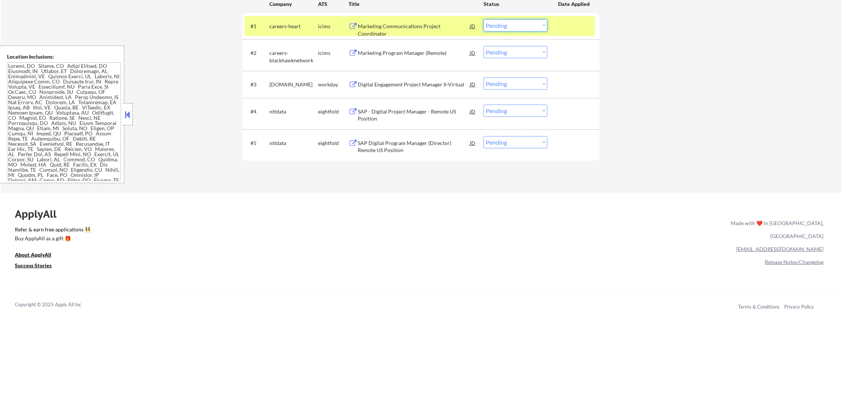
click at [515, 20] on select "Choose an option... Pending Applied Excluded (Questions) Excluded (Expired) Exc…" at bounding box center [516, 25] width 64 height 12
click at [484, 19] on select "Choose an option... Pending Applied Excluded (Questions) Excluded (Expired) Exc…" at bounding box center [516, 25] width 64 height 12
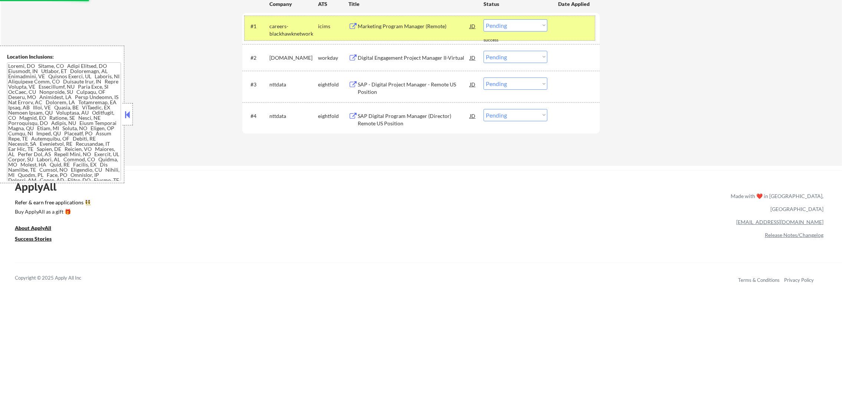
click at [284, 29] on div "careers-blackhawknetwork" at bounding box center [293, 30] width 49 height 14
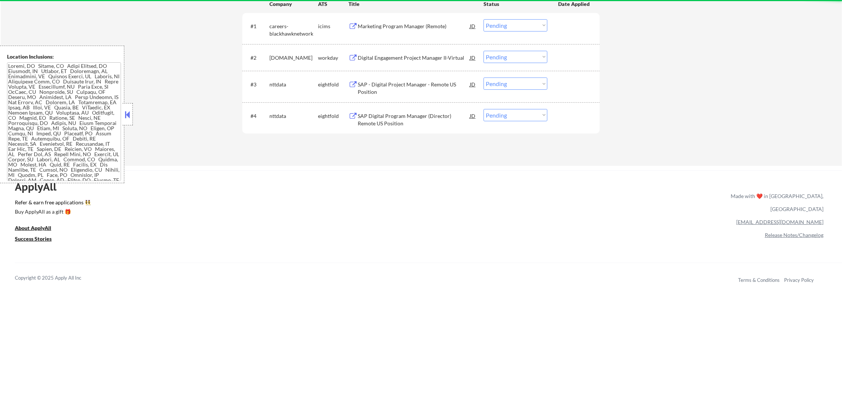
click at [433, 24] on div "Marketing Program Manager (Remote)" at bounding box center [414, 26] width 112 height 7
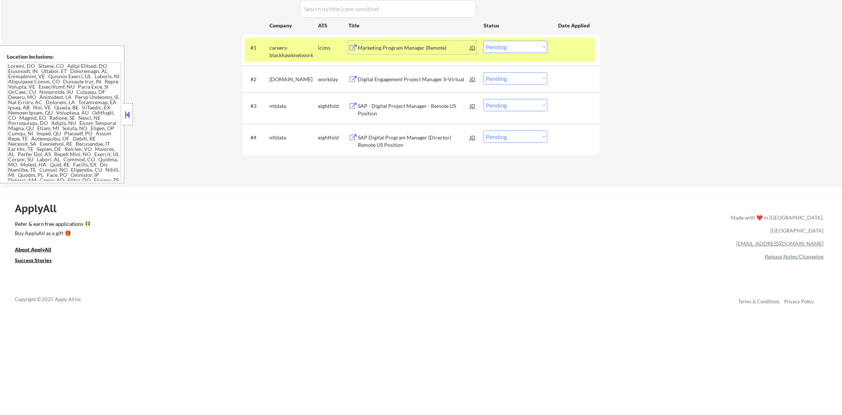
scroll to position [223, 0]
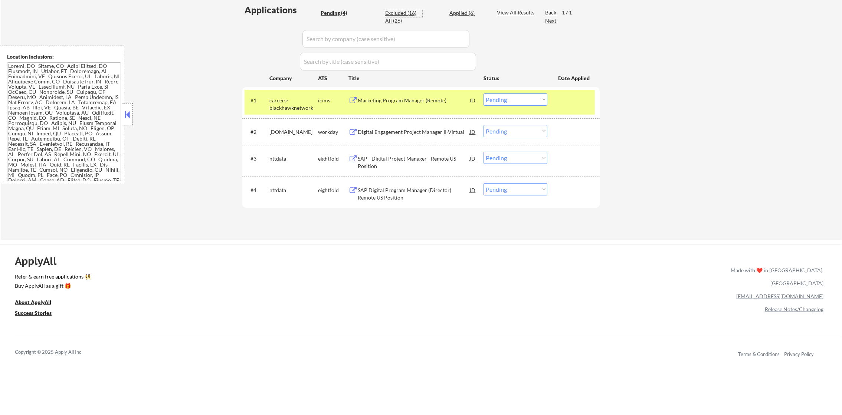
click at [410, 16] on div "Excluded (16)" at bounding box center [403, 12] width 37 height 7
select select ""excluded__location_""
select select ""excluded""
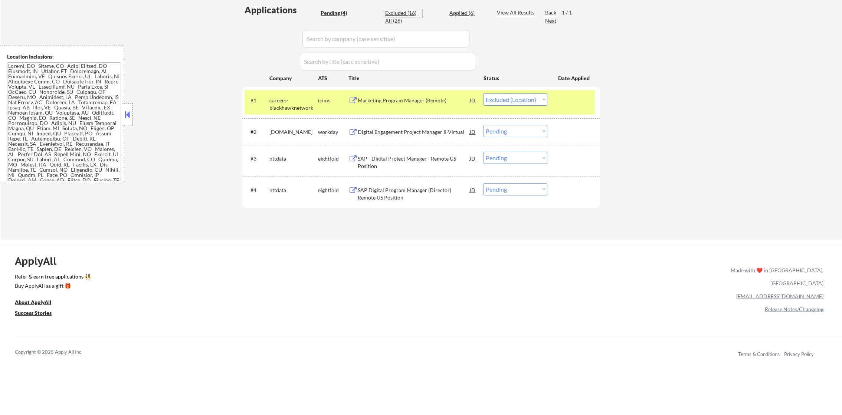
select select ""excluded""
select select ""excluded__expired_""
select select ""excluded__salary_""
select select ""excluded__blocklist_""
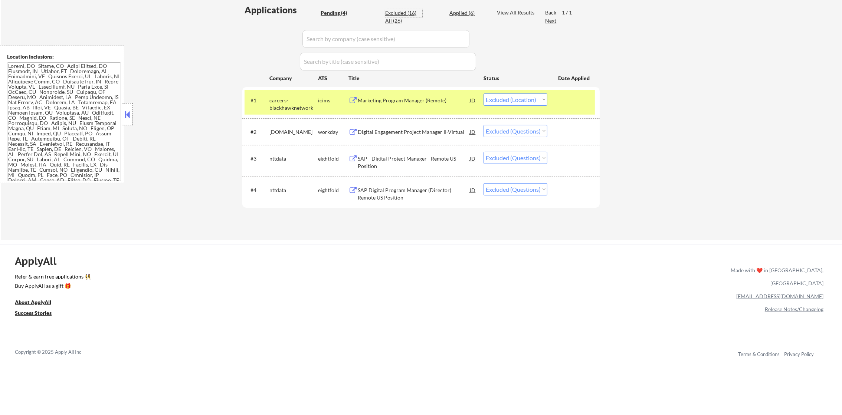
select select ""excluded""
select select ""excluded__bad_match_""
select select ""excluded__expired_""
select select ""excluded__salary_""
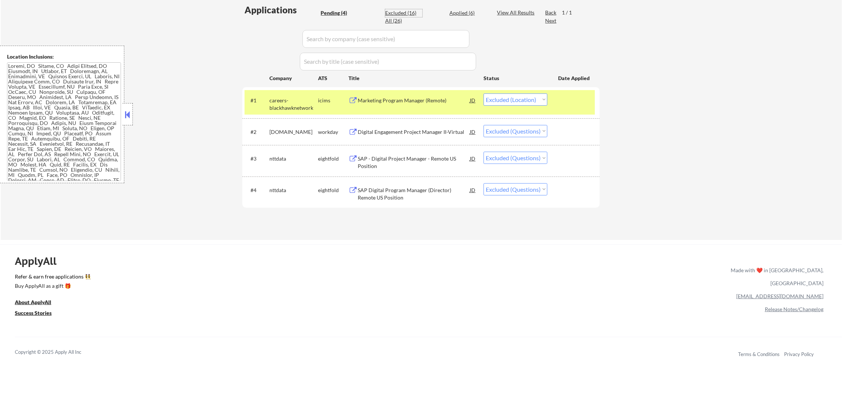
select select ""excluded__other_""
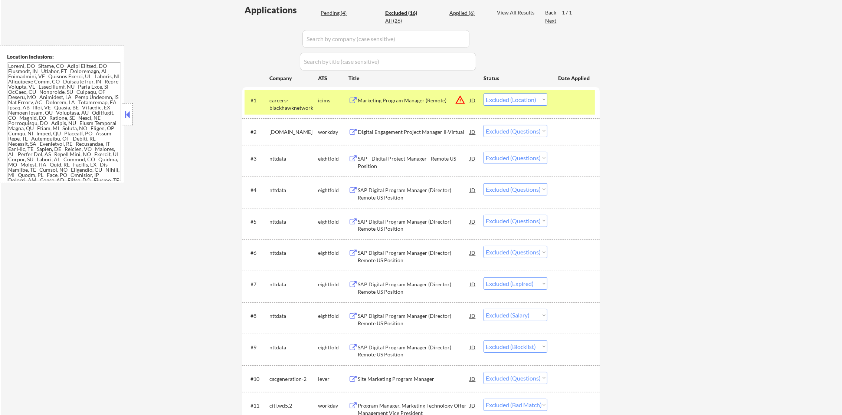
click at [413, 7] on div "Applications Pending (4) Excluded (16) Applied (6) All (26) View All Results Ba…" at bounding box center [420, 296] width 357 height 584
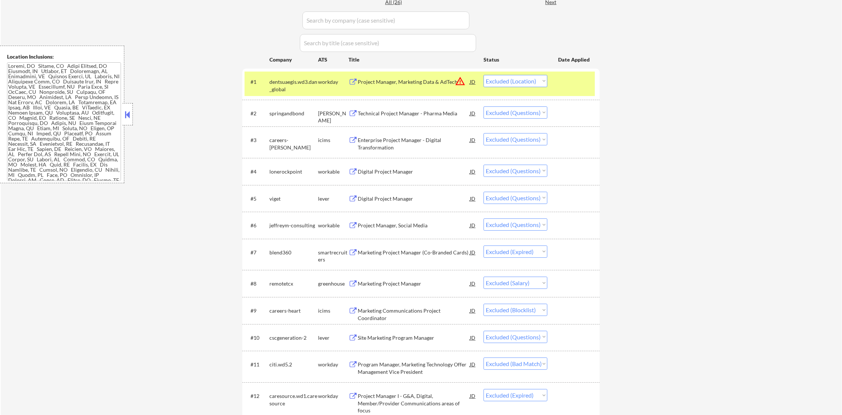
click at [282, 80] on div "dentsuaegis.wd3.dan_global" at bounding box center [293, 85] width 49 height 14
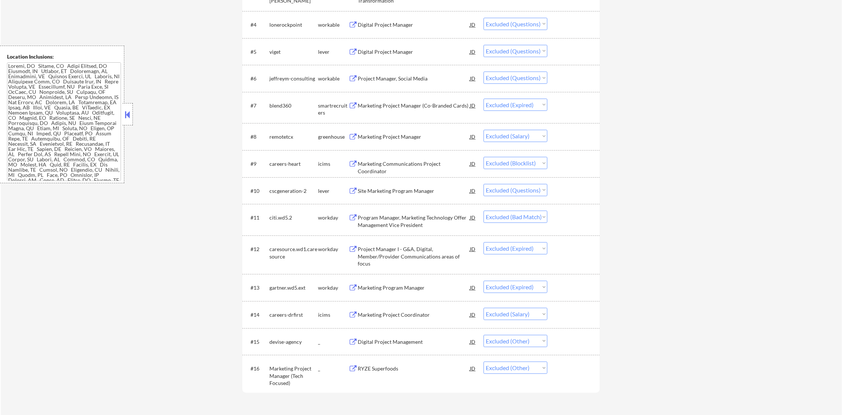
scroll to position [445, 0]
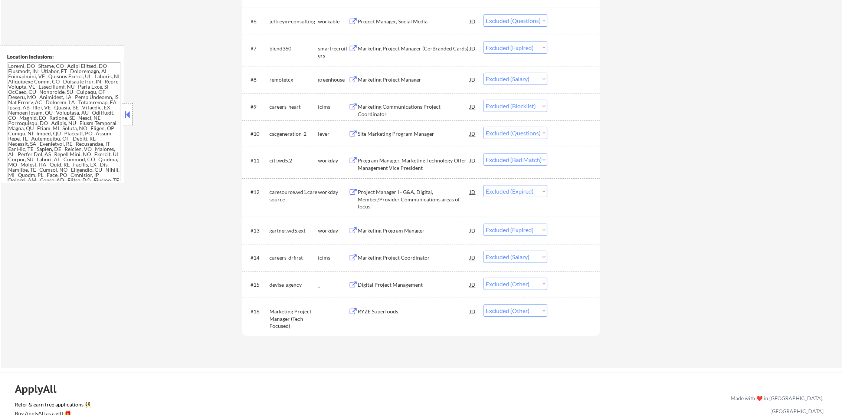
click at [511, 101] on select "Choose an option... Pending Applied Excluded (Questions) Excluded (Expired) Exc…" at bounding box center [516, 106] width 64 height 12
select select ""excluded__salary_""
click at [484, 100] on select "Choose an option... Pending Applied Excluded (Questions) Excluded (Expired) Exc…" at bounding box center [516, 106] width 64 height 12
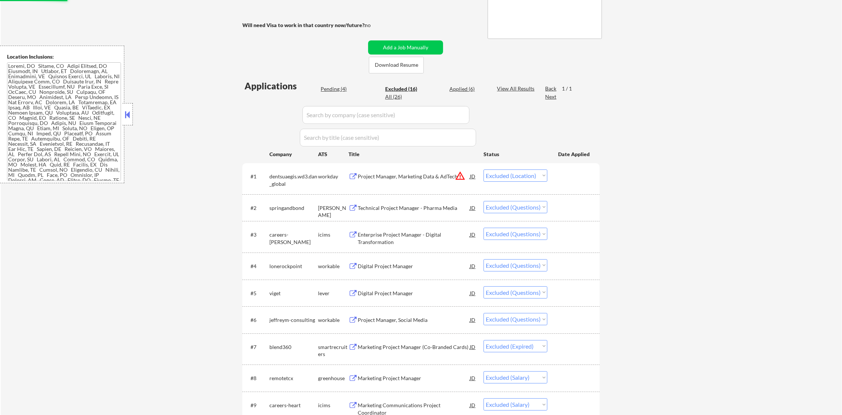
scroll to position [0, 0]
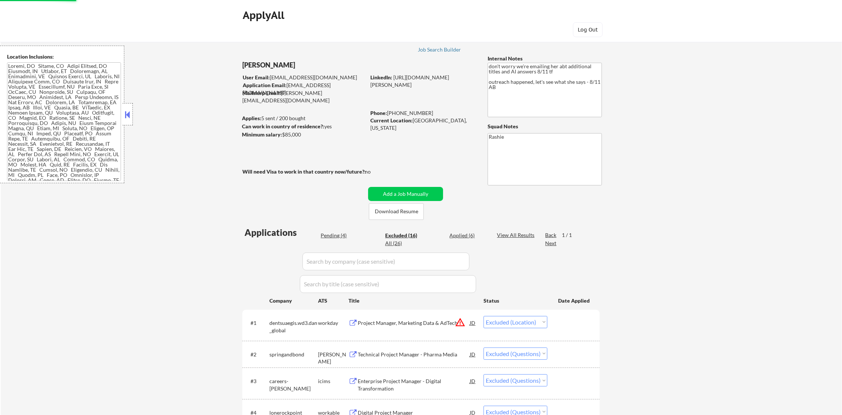
drag, startPoint x: 335, startPoint y: 234, endPoint x: 328, endPoint y: 242, distance: 10.5
click at [335, 234] on div "Pending (4)" at bounding box center [339, 235] width 37 height 7
select select ""pending""
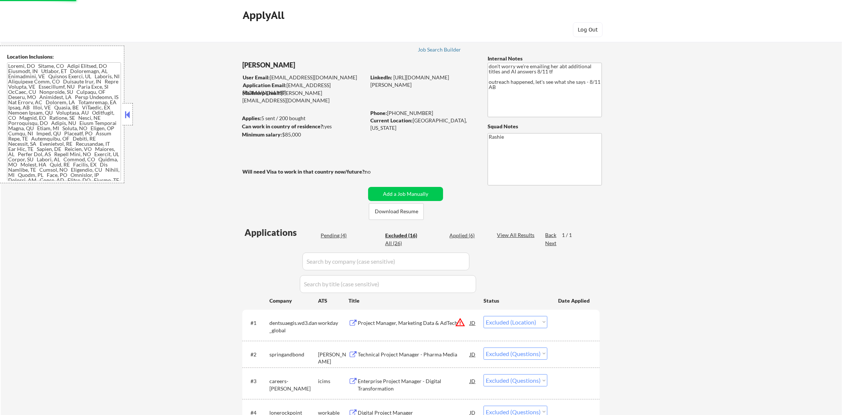
select select ""pending""
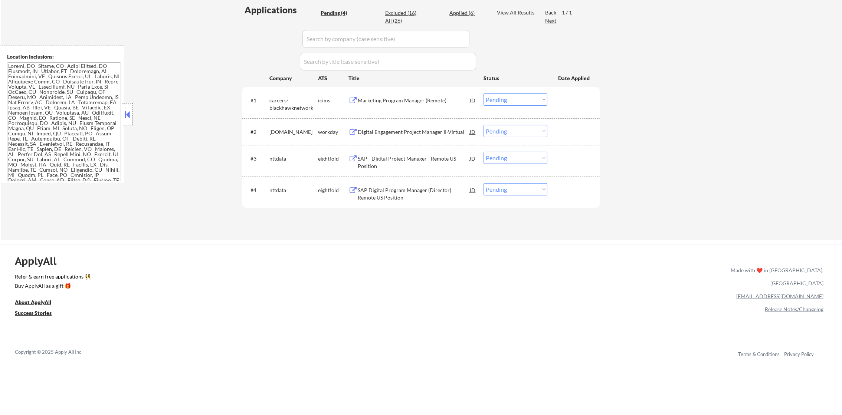
scroll to position [204, 0]
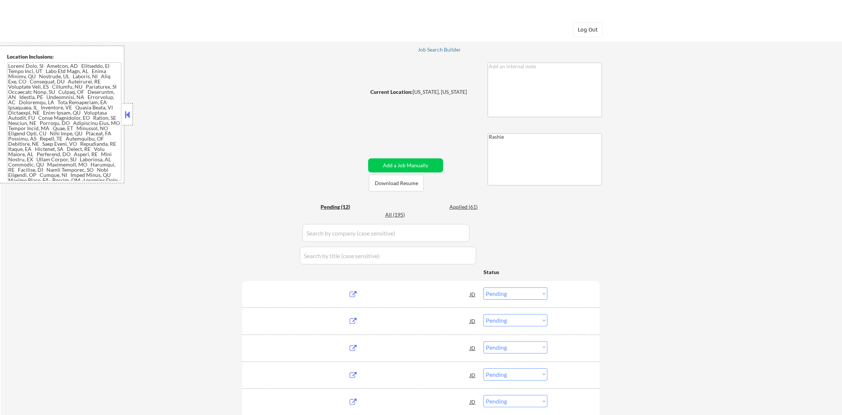
select select ""pending""
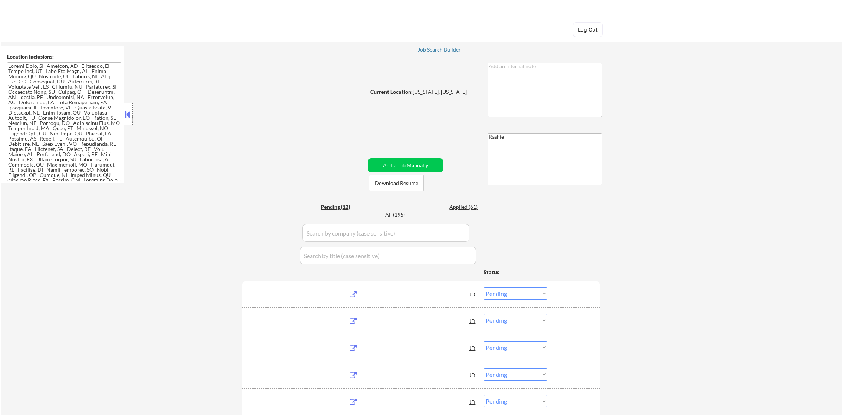
select select ""pending""
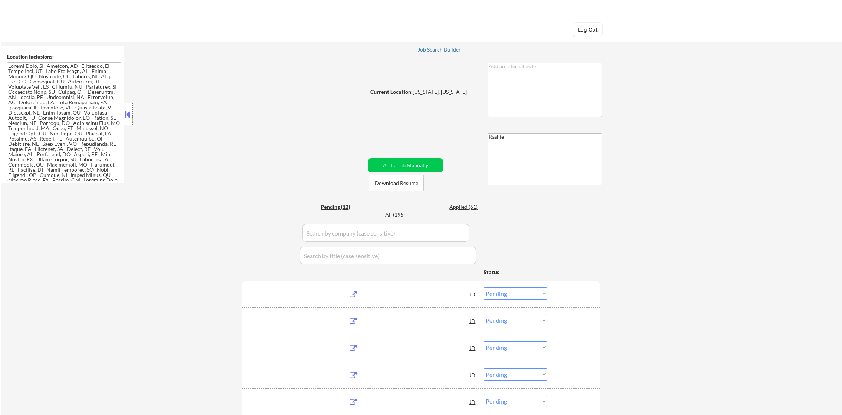
select select ""pending""
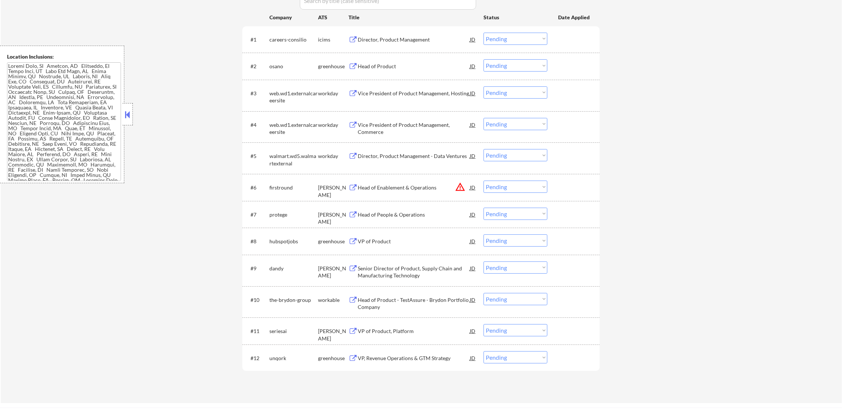
scroll to position [278, 0]
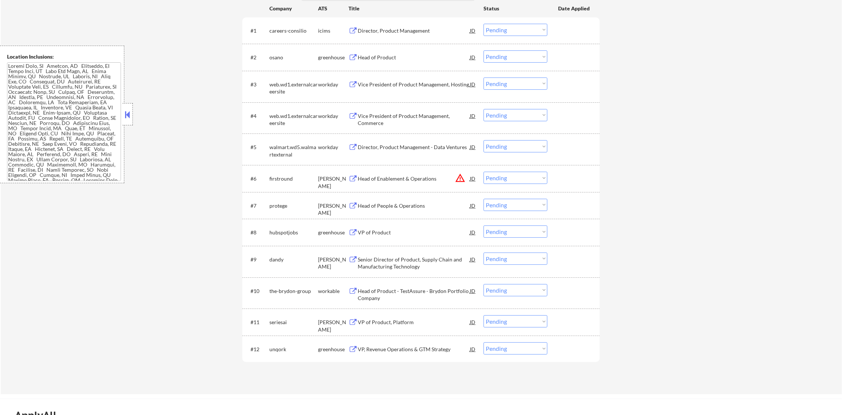
click at [459, 179] on button "warning_amber" at bounding box center [460, 178] width 10 height 10
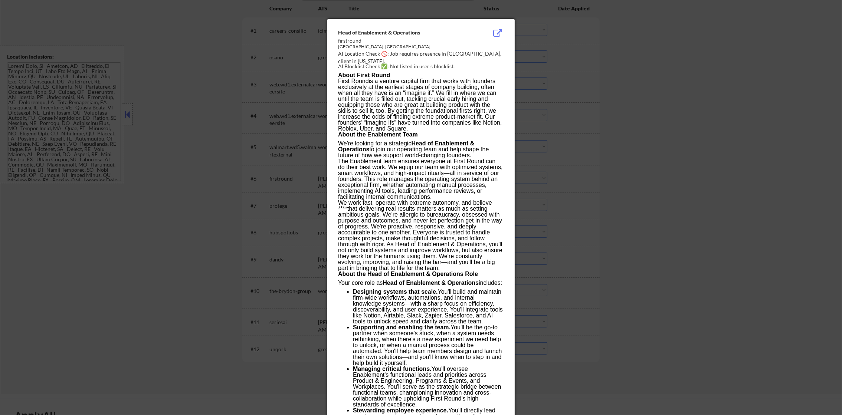
click at [462, 51] on div "[GEOGRAPHIC_DATA], [GEOGRAPHIC_DATA]" at bounding box center [402, 48] width 128 height 8
click at [462, 54] on div "AI Location Check 🚫: Job requires presence in [GEOGRAPHIC_DATA], client in [US_…" at bounding box center [422, 57] width 169 height 14
copy div "rancisco,"
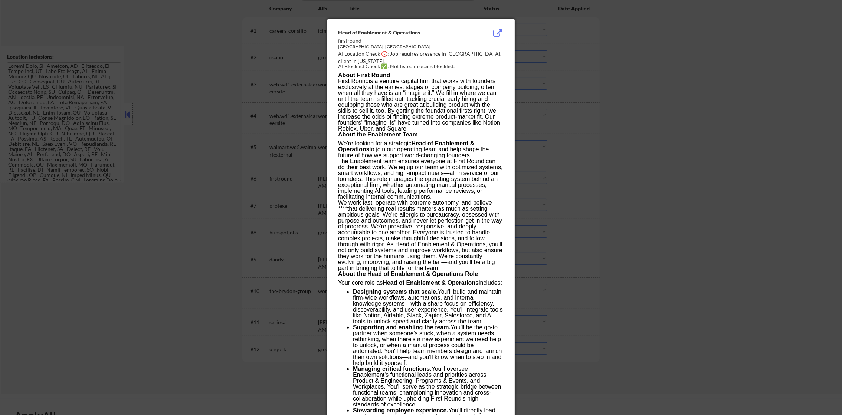
click at [564, 58] on div at bounding box center [421, 207] width 842 height 415
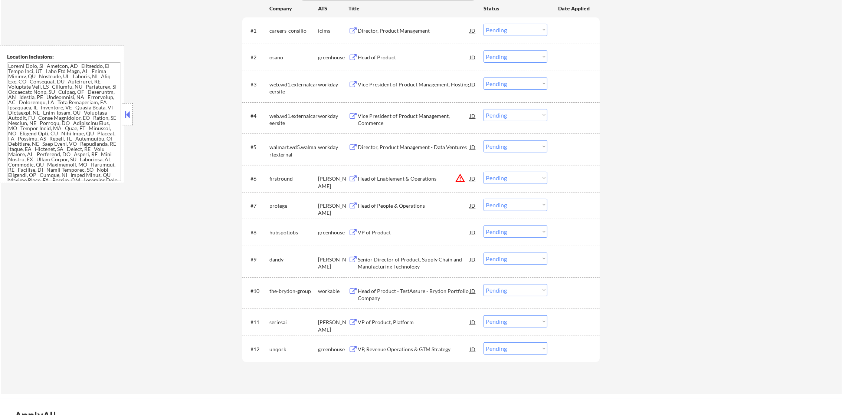
click at [502, 179] on select "Choose an option... Pending Applied Excluded (Questions) Excluded (Expired) Exc…" at bounding box center [516, 178] width 64 height 12
click at [484, 172] on select "Choose an option... Pending Applied Excluded (Questions) Excluded (Expired) Exc…" at bounding box center [516, 178] width 64 height 12
select select ""pending""
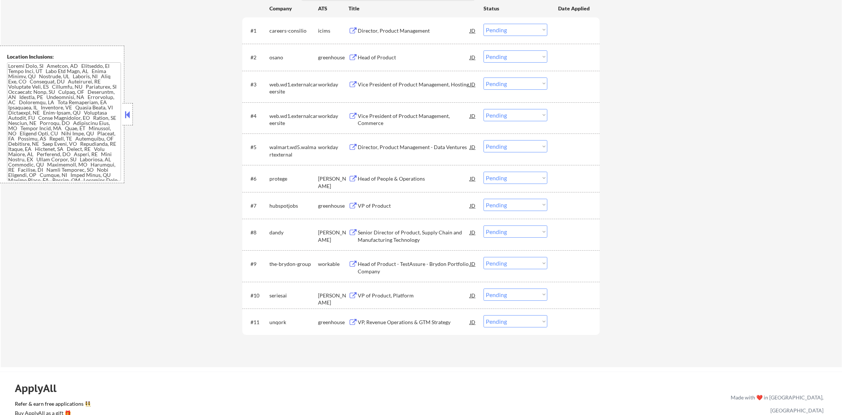
click at [401, 27] on div "Director, Product Management" at bounding box center [414, 30] width 112 height 7
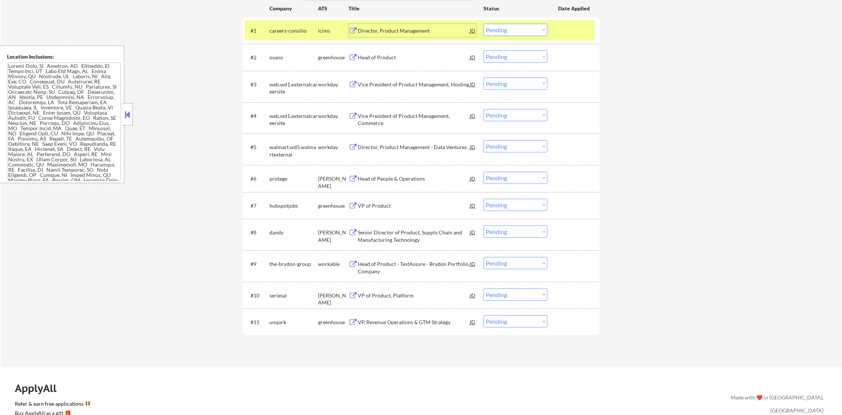
click at [498, 29] on select "Choose an option... Pending Applied Excluded (Questions) Excluded (Expired) Exc…" at bounding box center [516, 30] width 64 height 12
click at [484, 24] on select "Choose an option... Pending Applied Excluded (Questions) Excluded (Expired) Exc…" at bounding box center [516, 30] width 64 height 12
click at [274, 34] on div "careers-consilio" at bounding box center [293, 30] width 49 height 13
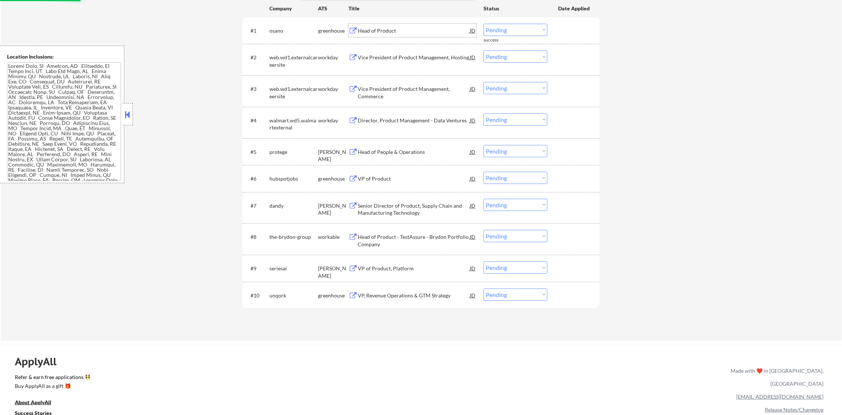
click at [402, 35] on div "Head of Product" at bounding box center [414, 30] width 112 height 13
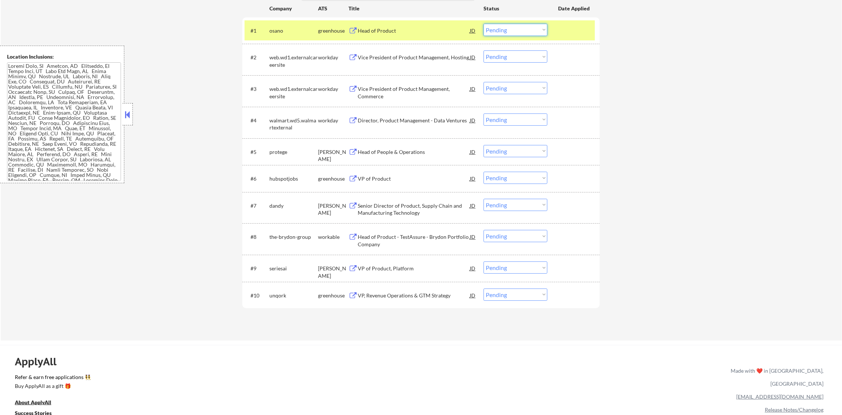
click at [503, 33] on select "Choose an option... Pending Applied Excluded (Questions) Excluded (Expired) Exc…" at bounding box center [516, 30] width 64 height 12
click at [484, 24] on select "Choose an option... Pending Applied Excluded (Questions) Excluded (Expired) Exc…" at bounding box center [516, 30] width 64 height 12
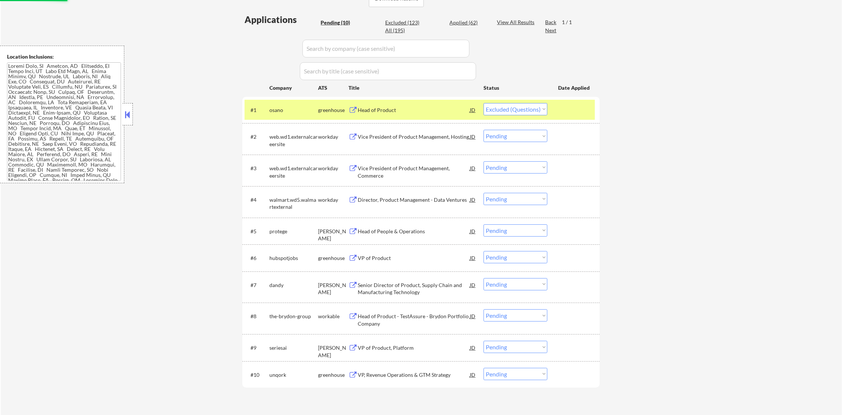
scroll to position [186, 0]
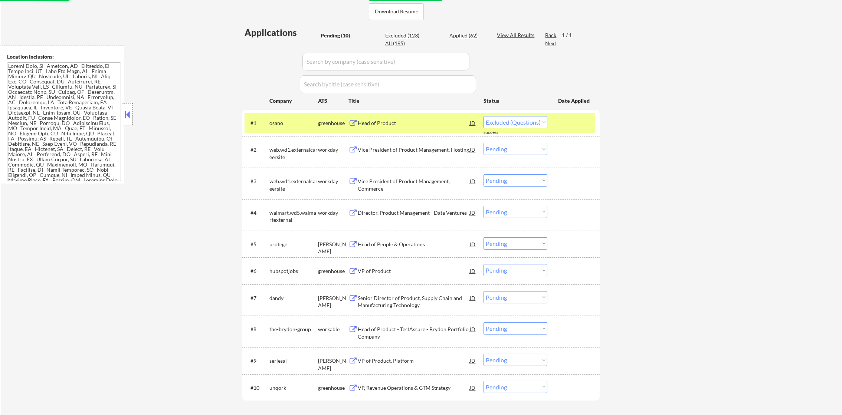
click at [280, 129] on div "#1 osano greenhouse Head of Product JD Choose an option... Pending Applied Excl…" at bounding box center [420, 123] width 350 height 20
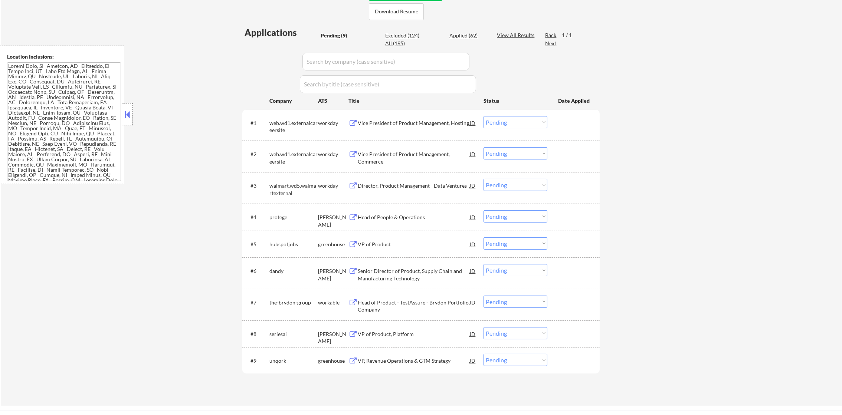
scroll to position [204, 0]
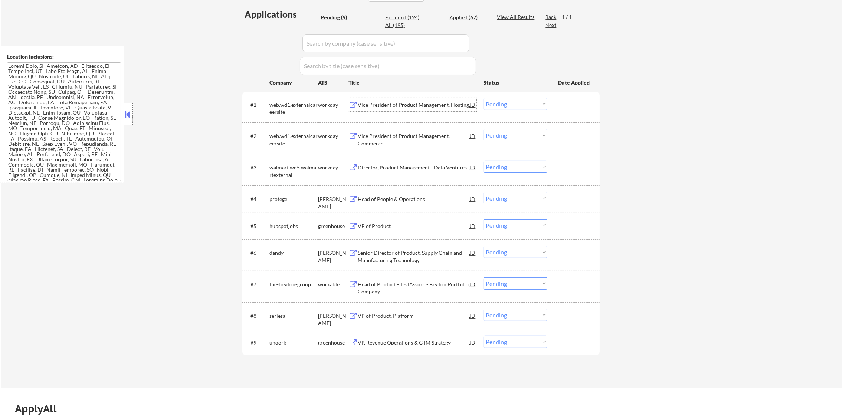
click at [412, 106] on div "Vice President of Product Management, Hosting" at bounding box center [414, 104] width 112 height 7
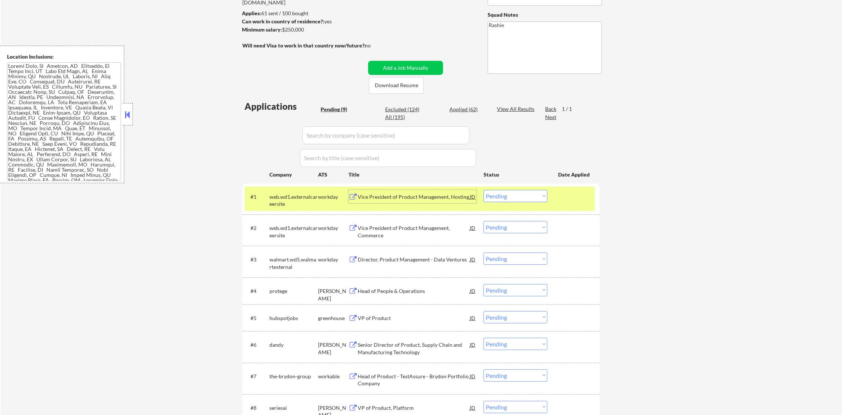
scroll to position [111, 0]
click at [490, 194] on select "Choose an option... Pending Applied Excluded (Questions) Excluded (Expired) Exc…" at bounding box center [516, 196] width 64 height 12
click at [484, 190] on select "Choose an option... Pending Applied Excluded (Questions) Excluded (Expired) Exc…" at bounding box center [516, 196] width 64 height 12
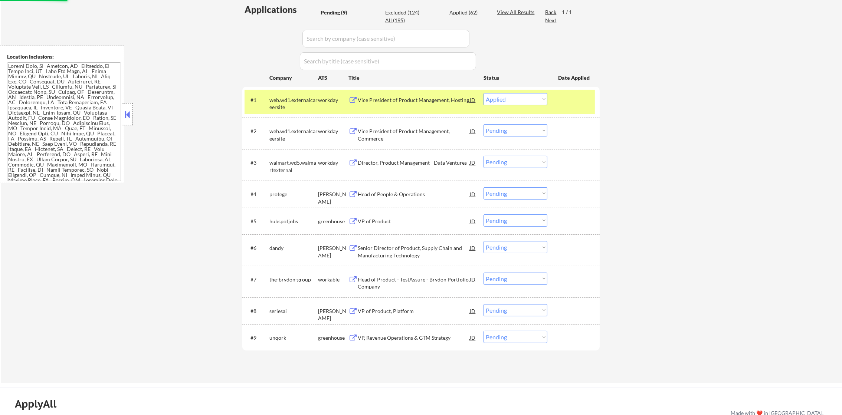
scroll to position [223, 0]
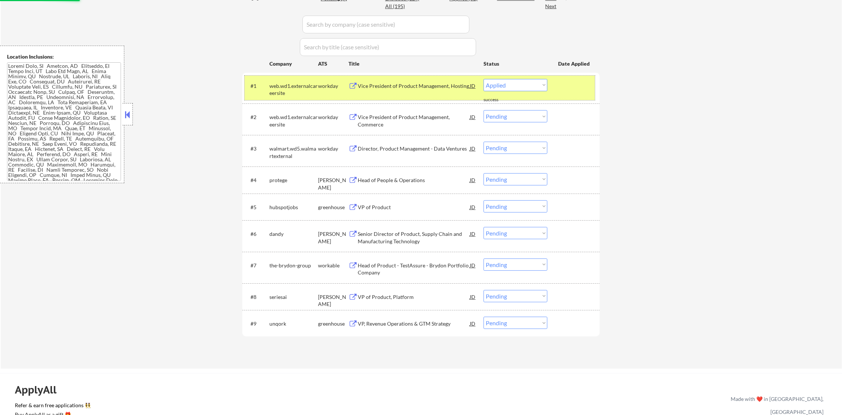
click at [294, 93] on div "web.wd1.externalcareersite" at bounding box center [293, 89] width 49 height 14
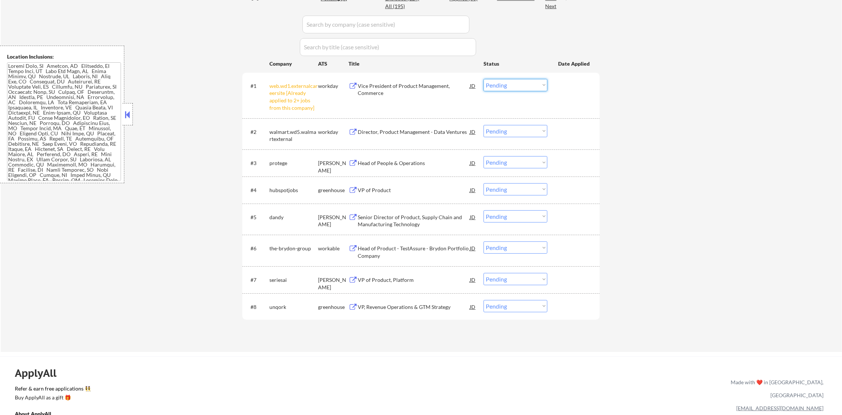
click at [515, 84] on select "Choose an option... Pending Applied Excluded (Questions) Excluded (Expired) Exc…" at bounding box center [516, 85] width 64 height 12
click at [141, 102] on div "← Return to /applysquad Mailslurp Inbox Job Search Builder [PERSON_NAME] User E…" at bounding box center [421, 79] width 841 height 545
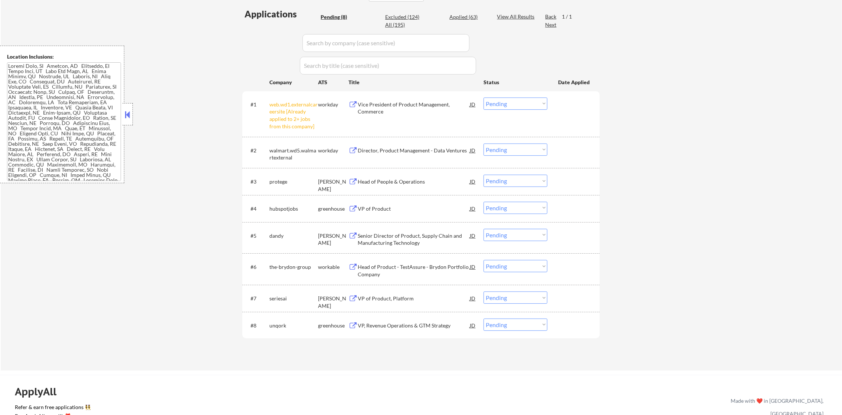
scroll to position [167, 0]
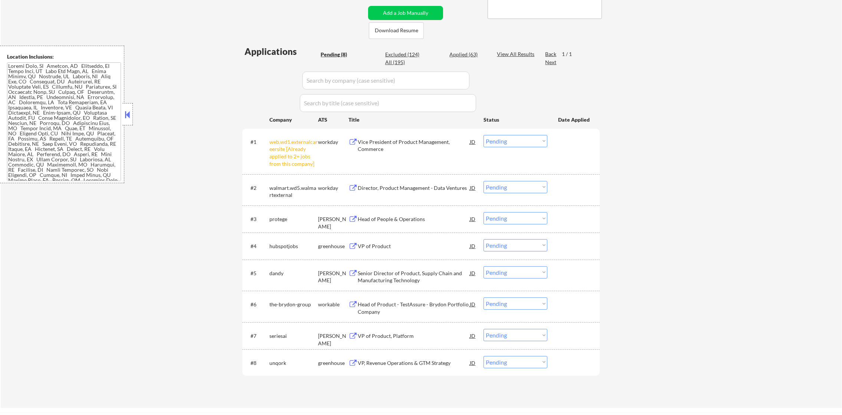
click at [509, 138] on select "Choose an option... Pending Applied Excluded (Questions) Excluded (Expired) Exc…" at bounding box center [516, 141] width 64 height 12
click at [484, 135] on select "Choose an option... Pending Applied Excluded (Questions) Excluded (Expired) Exc…" at bounding box center [516, 141] width 64 height 12
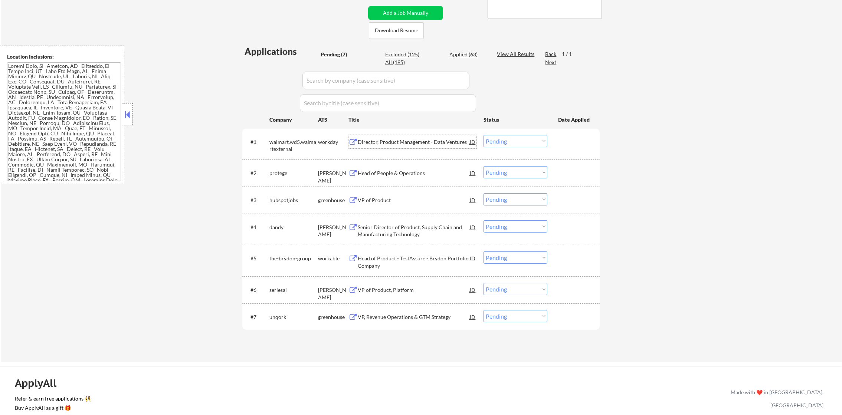
click at [397, 140] on div "Director, Product Management - Data Ventures" at bounding box center [414, 141] width 112 height 7
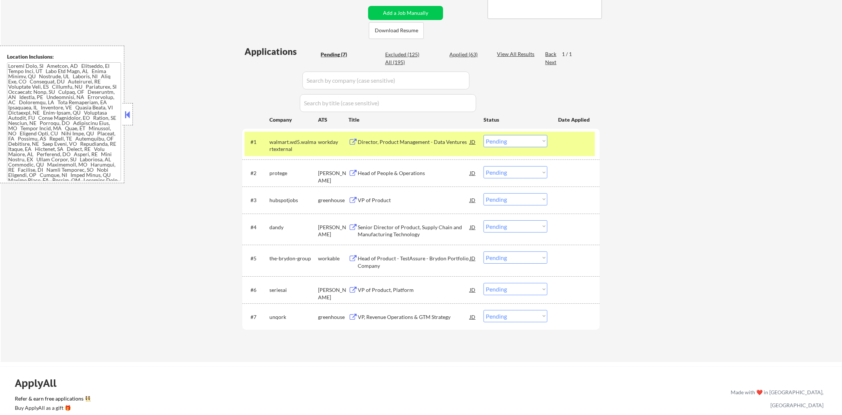
click at [529, 145] on select "Choose an option... Pending Applied Excluded (Questions) Excluded (Expired) Exc…" at bounding box center [516, 141] width 64 height 12
click at [484, 135] on select "Choose an option... Pending Applied Excluded (Questions) Excluded (Expired) Exc…" at bounding box center [516, 141] width 64 height 12
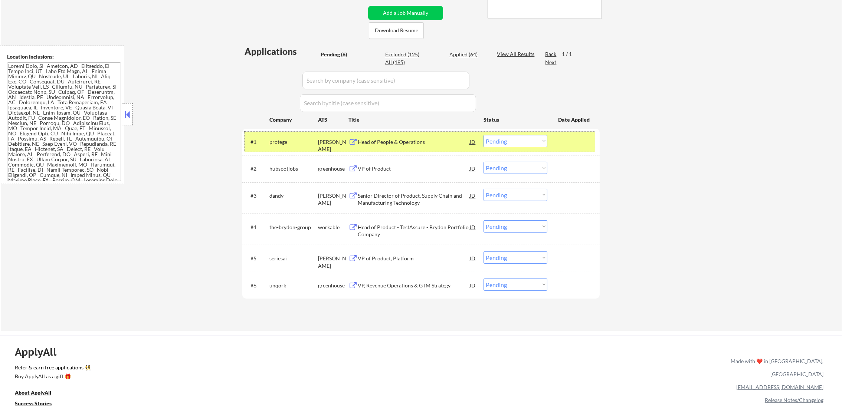
click at [277, 143] on div "protege" at bounding box center [293, 141] width 49 height 7
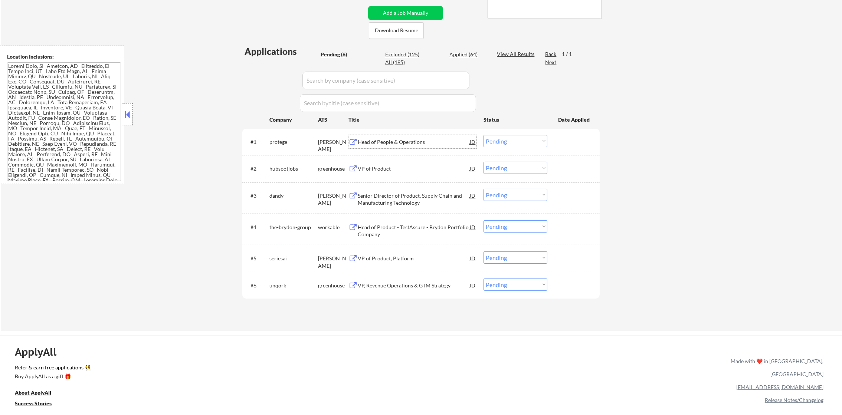
click at [402, 142] on div "Head of People & Operations" at bounding box center [414, 141] width 112 height 7
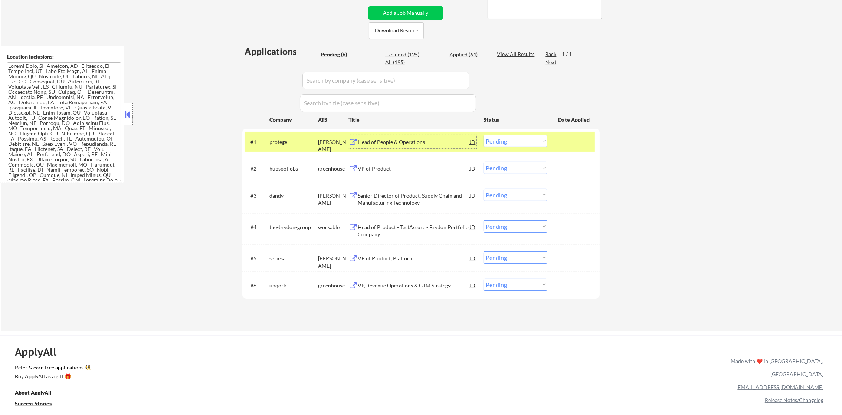
click at [500, 140] on select "Choose an option... Pending Applied Excluded (Questions) Excluded (Expired) Exc…" at bounding box center [516, 141] width 64 height 12
click at [484, 135] on select "Choose an option... Pending Applied Excluded (Questions) Excluded (Expired) Exc…" at bounding box center [516, 141] width 64 height 12
select select ""pending""
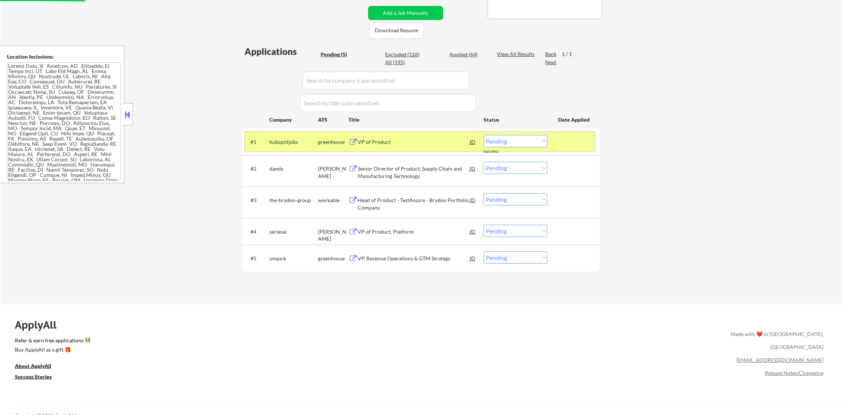
click at [262, 143] on div "#1" at bounding box center [257, 141] width 13 height 7
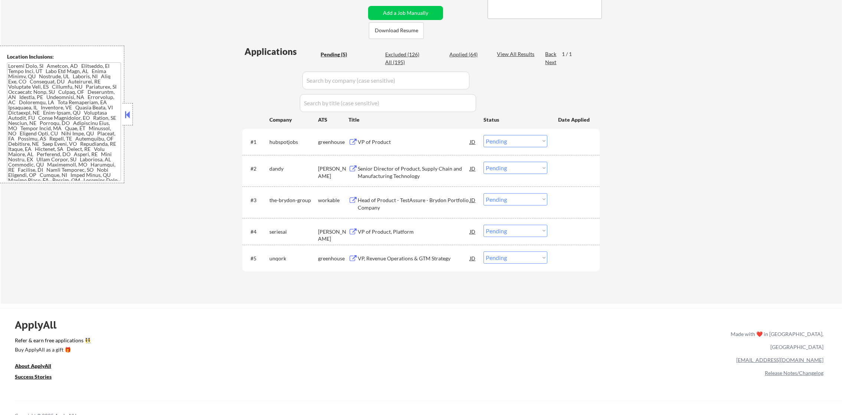
click at [386, 265] on div "#5 unqork greenhouse VP, Revenue Operations & GTM Strategy JD Choose an option.…" at bounding box center [420, 258] width 350 height 20
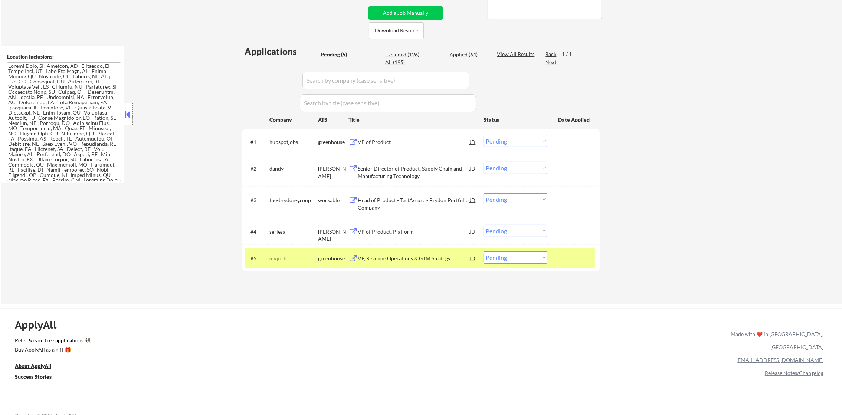
click at [403, 255] on div "VP, Revenue Operations & GTM Strategy" at bounding box center [414, 258] width 112 height 7
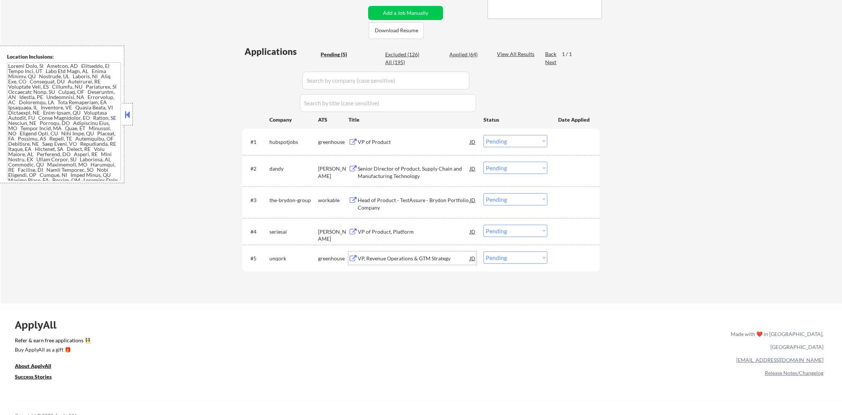
click at [514, 258] on select "Choose an option... Pending Applied Excluded (Questions) Excluded (Expired) Exc…" at bounding box center [516, 258] width 64 height 12
select select ""applied""
click at [484, 252] on select "Choose an option... Pending Applied Excluded (Questions) Excluded (Expired) Exc…" at bounding box center [516, 258] width 64 height 12
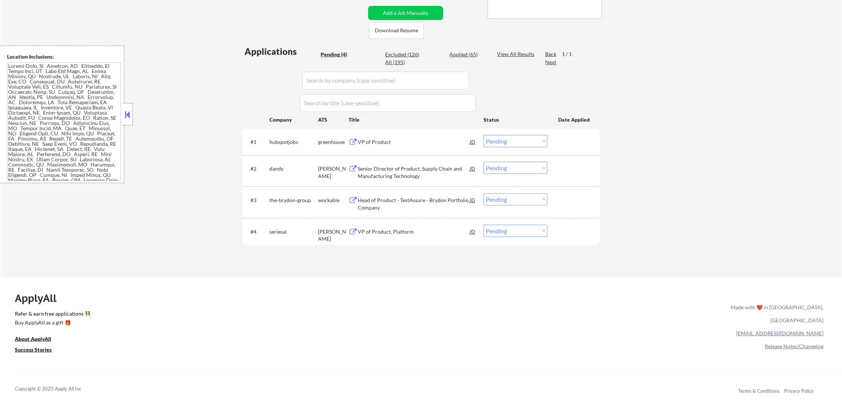
click at [400, 227] on div "VP of Product, Platform" at bounding box center [414, 231] width 112 height 13
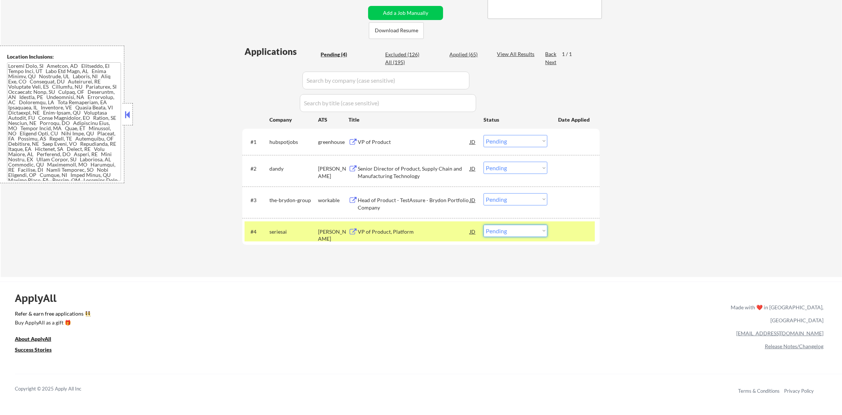
click at [506, 232] on select "Choose an option... Pending Applied Excluded (Questions) Excluded (Expired) Exc…" at bounding box center [516, 231] width 64 height 12
click at [484, 225] on select "Choose an option... Pending Applied Excluded (Questions) Excluded (Expired) Exc…" at bounding box center [516, 231] width 64 height 12
click at [285, 222] on div "#4 seriesai [PERSON_NAME] of Product, Platform JD Choose an option... Pending A…" at bounding box center [420, 232] width 350 height 20
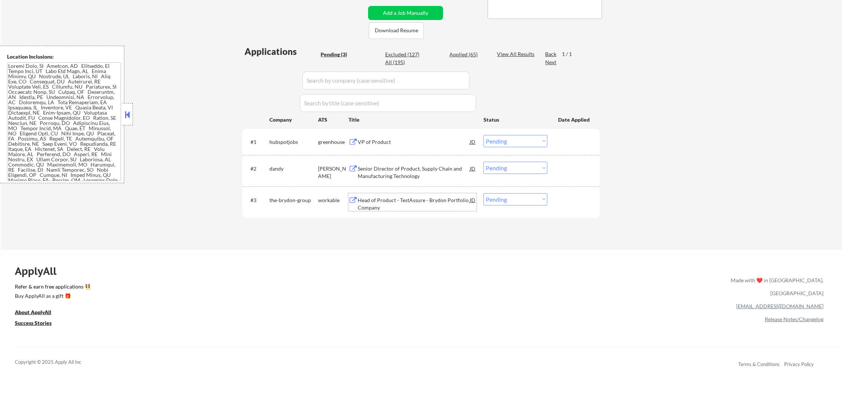
click at [400, 197] on div "Head of Product - TestAssure - Brydon Portfolio Company" at bounding box center [414, 204] width 112 height 14
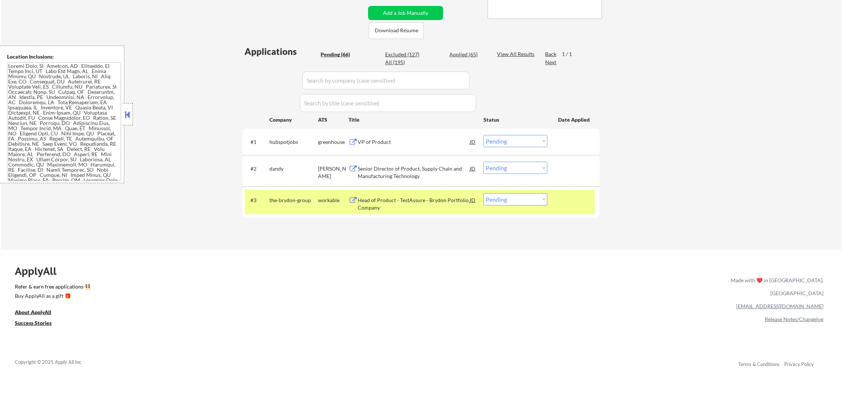
select select ""pending""
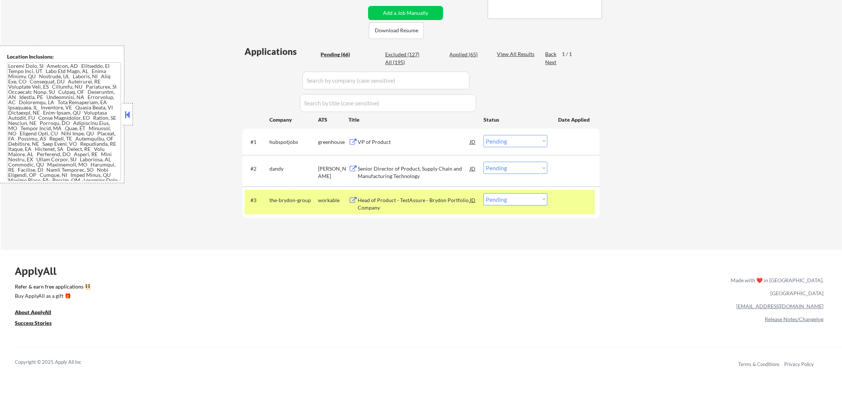
select select ""pending""
click at [504, 203] on select "Choose an option... Pending Applied Excluded (Questions) Excluded (Expired) Exc…" at bounding box center [516, 199] width 64 height 12
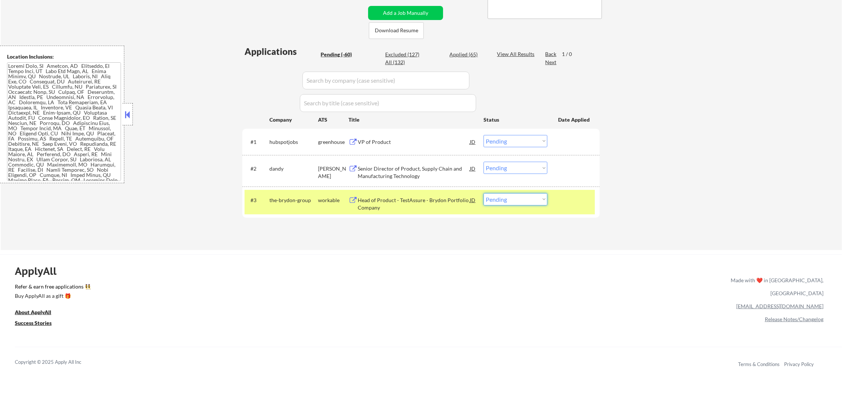
select select ""applied""
click at [484, 193] on select "Choose an option... Pending Applied Excluded (Questions) Excluded (Expired) Exc…" at bounding box center [516, 199] width 64 height 12
click at [326, 201] on div "workable" at bounding box center [333, 200] width 30 height 7
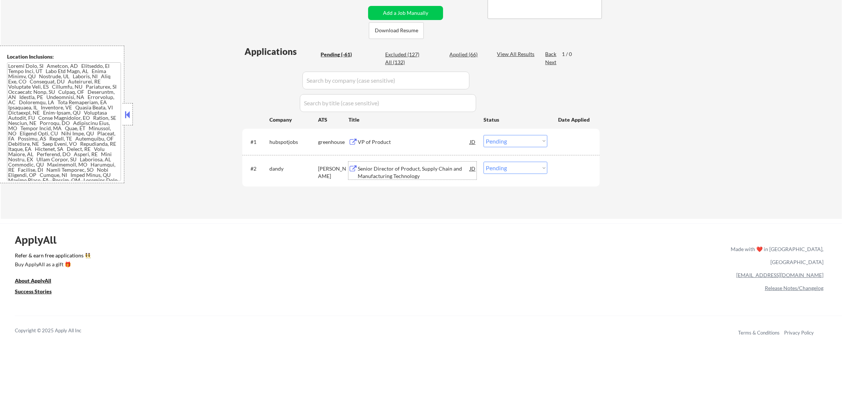
click at [383, 171] on div "Senior Director of Product, Supply Chain and Manufacturing Technology" at bounding box center [414, 172] width 112 height 14
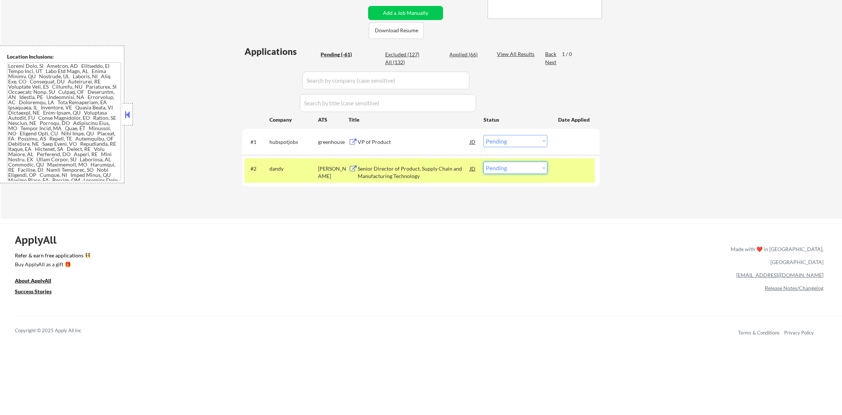
click at [503, 172] on select "Choose an option... Pending Applied Excluded (Questions) Excluded (Expired) Exc…" at bounding box center [516, 168] width 64 height 12
select select ""applied""
click at [484, 162] on select "Choose an option... Pending Applied Excluded (Questions) Excluded (Expired) Exc…" at bounding box center [516, 168] width 64 height 12
drag, startPoint x: 348, startPoint y: 191, endPoint x: 293, endPoint y: 170, distance: 58.6
click at [335, 187] on div "Applications Pending (-61) Excluded (127) Applied (66) All (132) View All Resul…" at bounding box center [420, 125] width 357 height 160
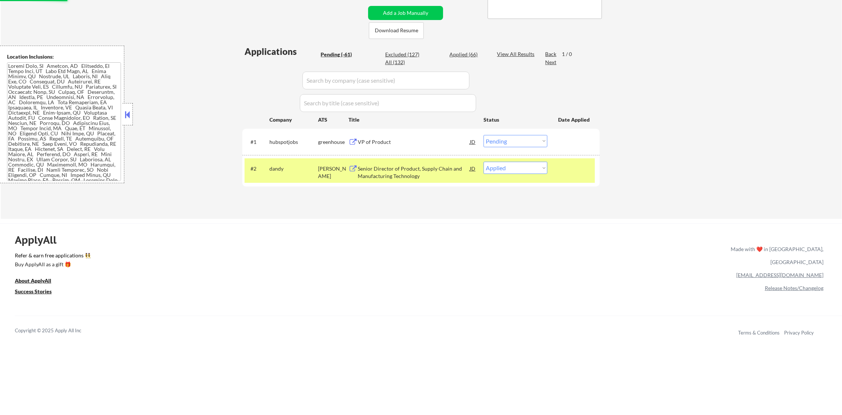
click at [293, 170] on div "dandy" at bounding box center [293, 168] width 49 height 7
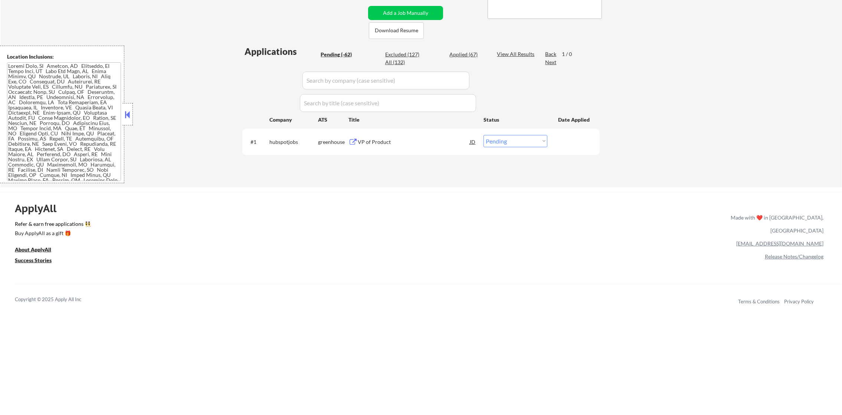
click at [468, 53] on div "Applied (67)" at bounding box center [467, 54] width 37 height 7
select select ""applied""
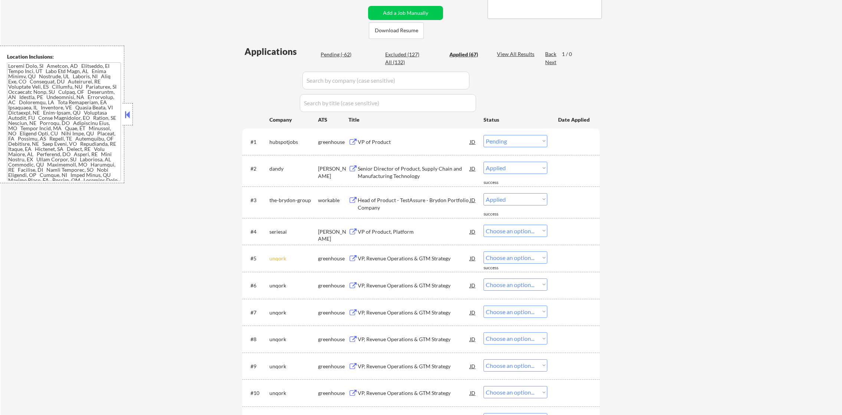
select select ""applied""
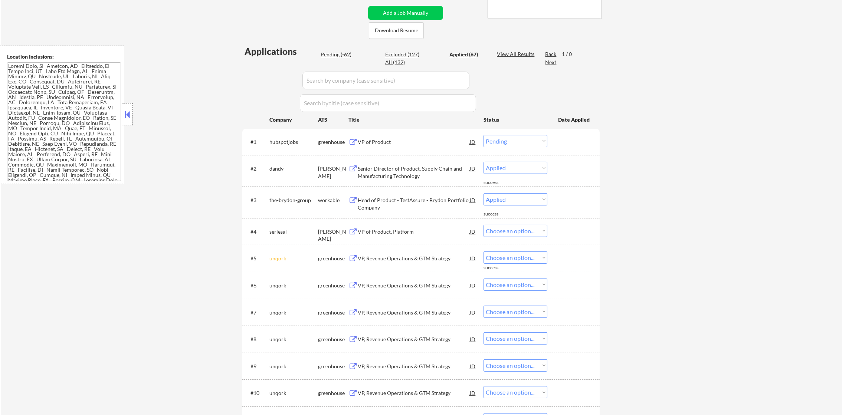
select select ""applied""
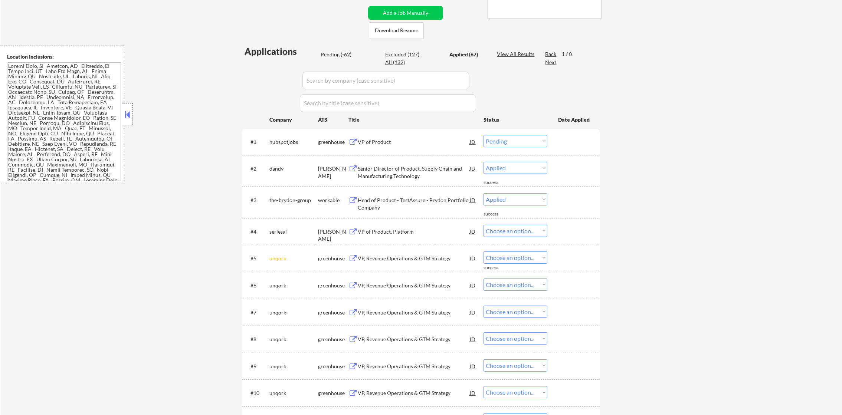
select select ""applied""
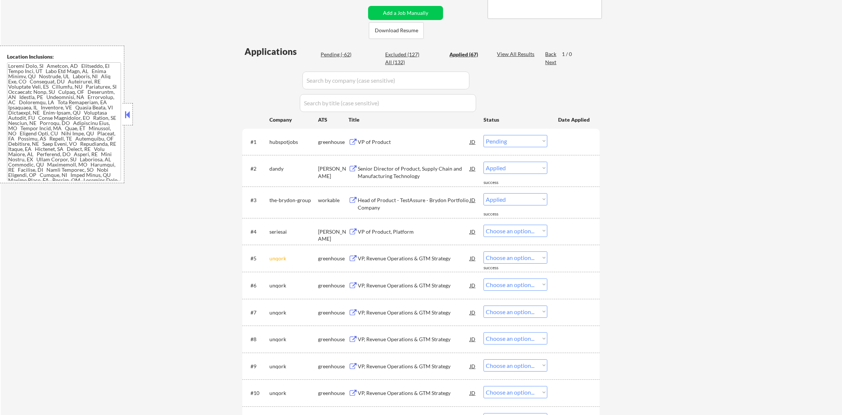
select select ""applied""
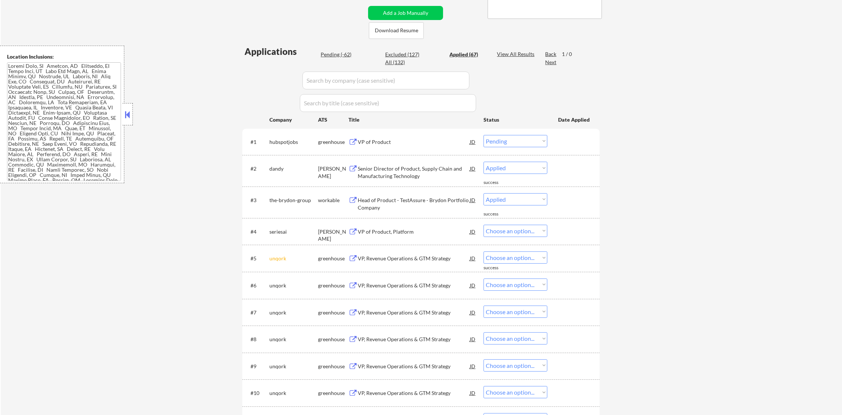
select select ""applied""
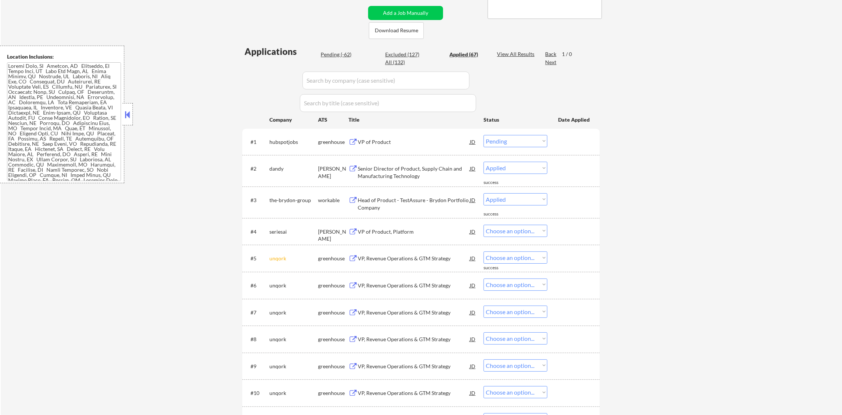
select select ""applied""
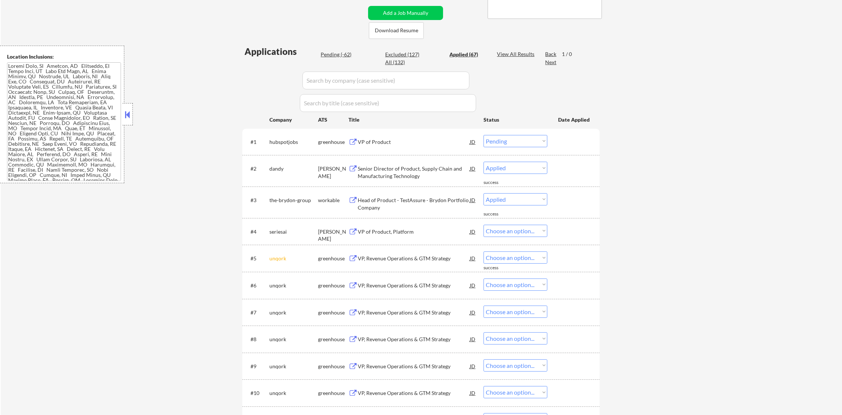
select select ""applied""
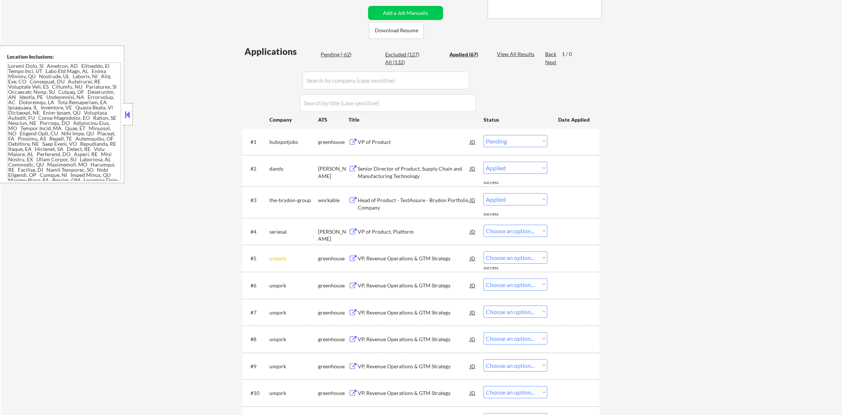
select select ""applied""
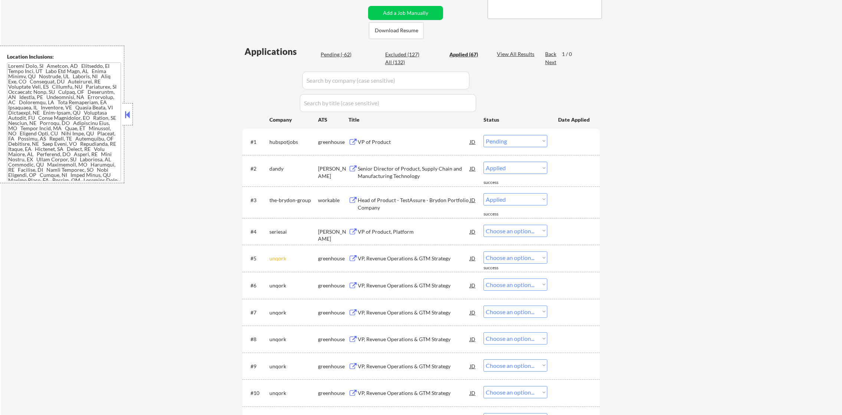
select select ""applied""
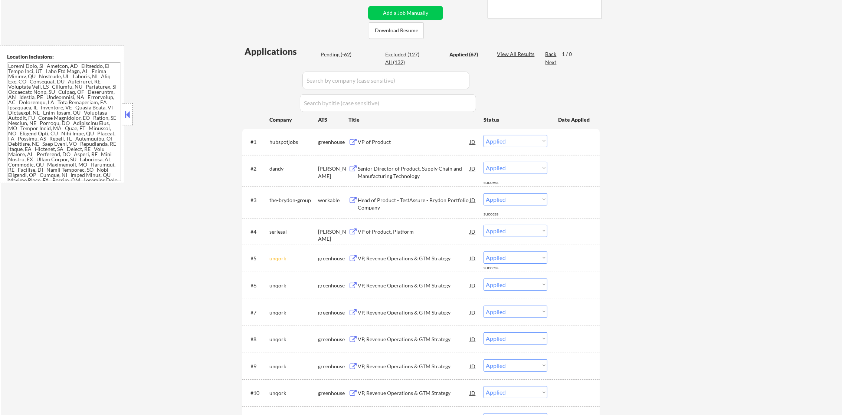
select select ""applied""
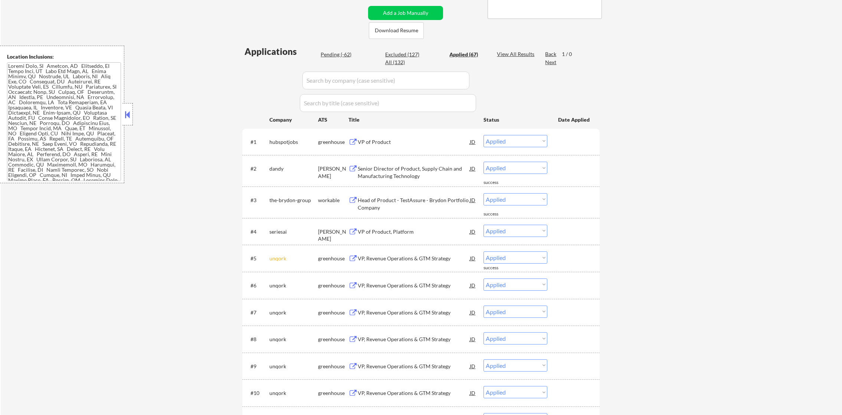
select select ""applied""
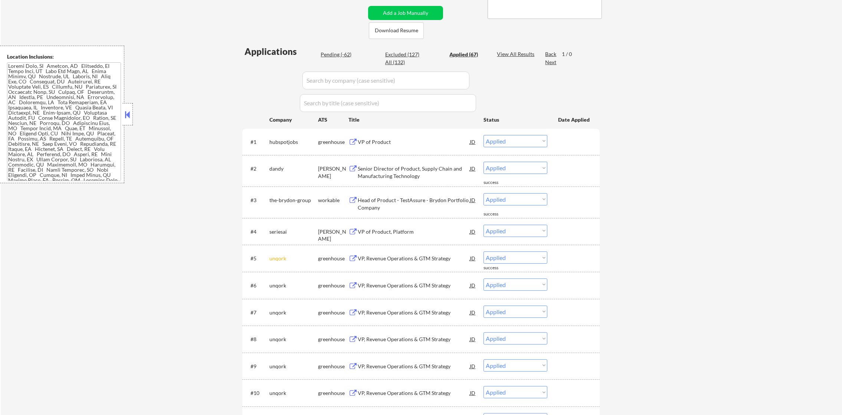
select select ""applied""
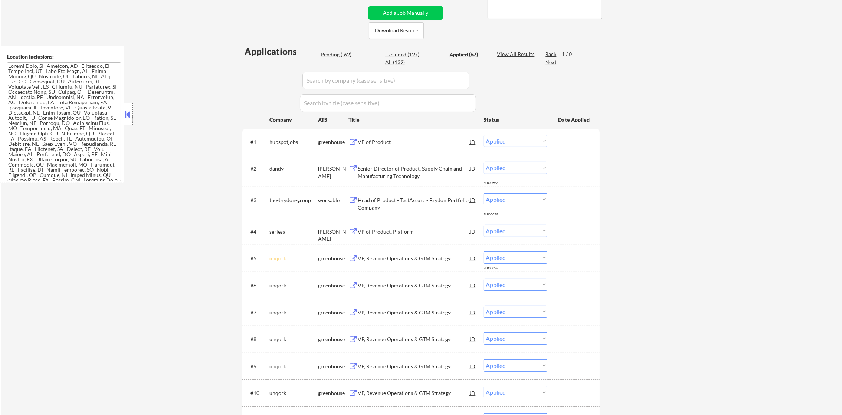
select select ""applied""
